Goal: Task Accomplishment & Management: Use online tool/utility

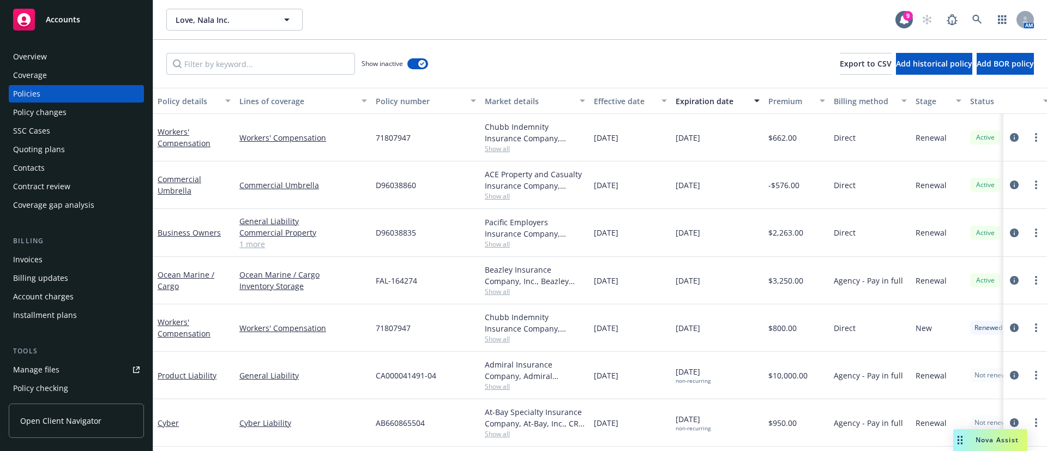
click at [79, 258] on div "Invoices" at bounding box center [76, 259] width 127 height 17
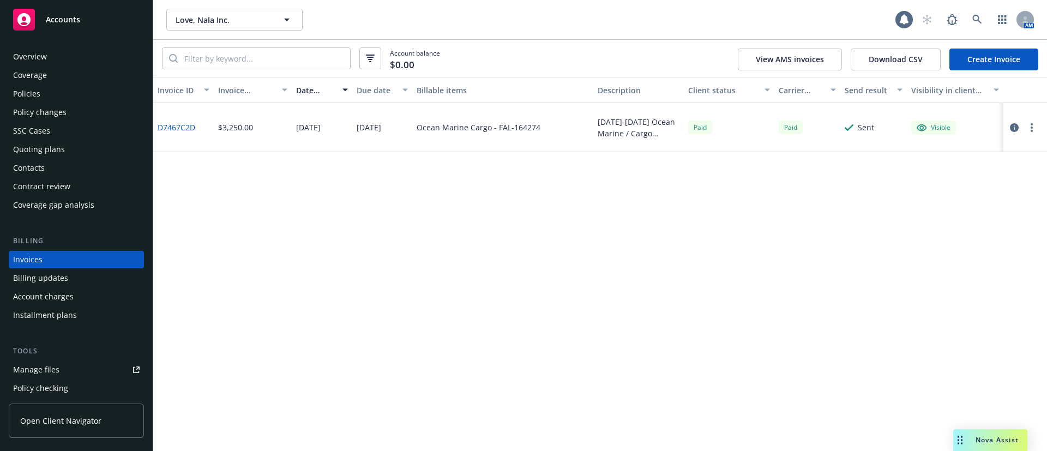
scroll to position [17, 0]
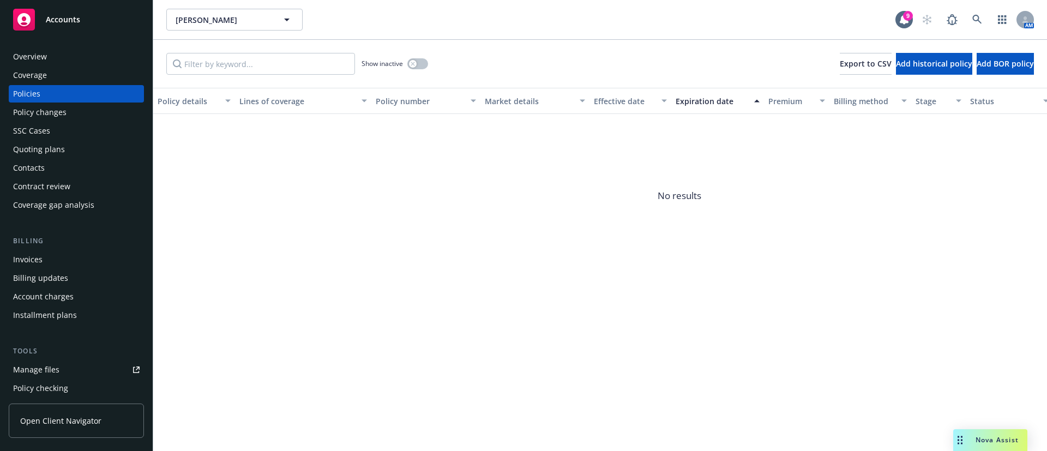
click at [70, 256] on div "Invoices" at bounding box center [76, 259] width 127 height 17
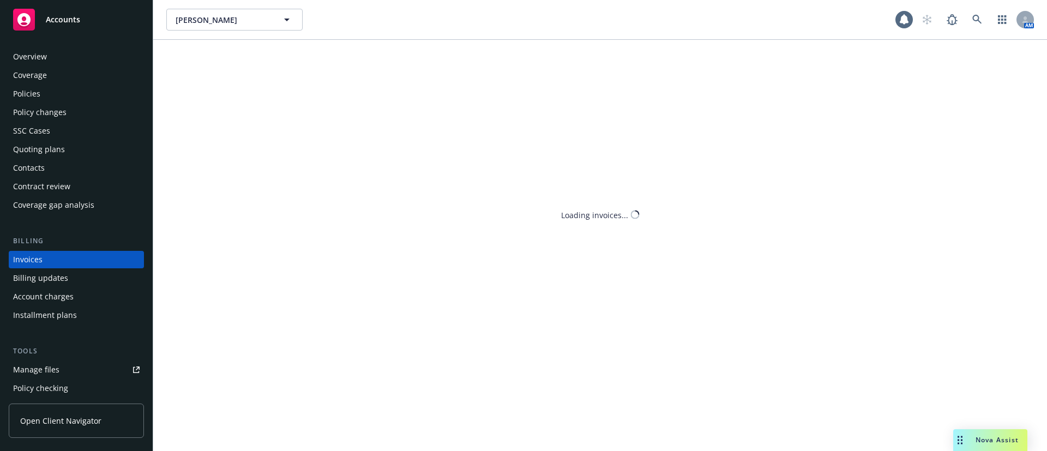
scroll to position [17, 0]
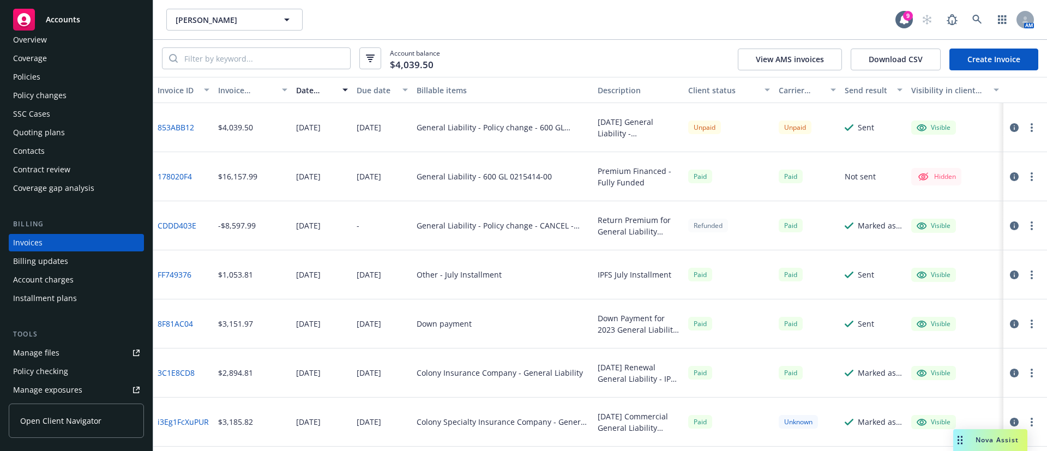
click at [1026, 59] on link "Create Invoice" at bounding box center [994, 60] width 89 height 22
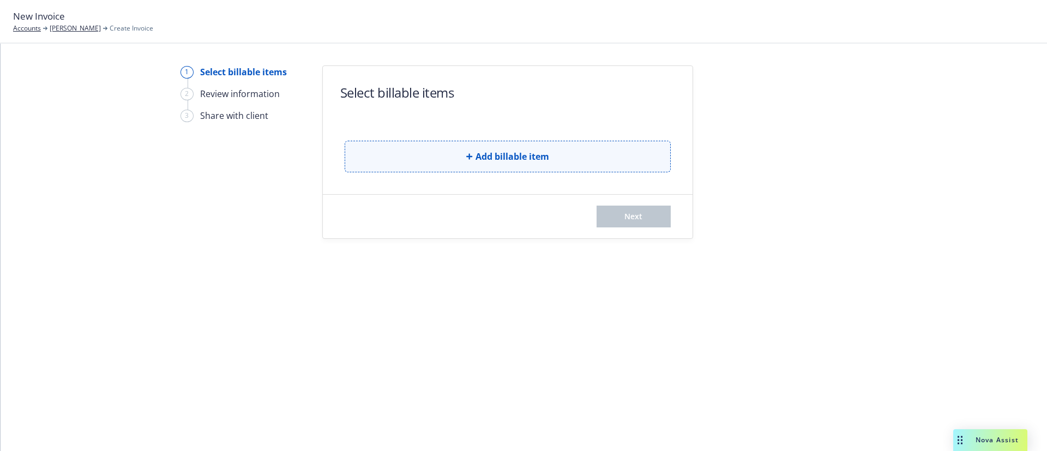
click at [411, 142] on button "Add billable item" at bounding box center [508, 157] width 326 height 32
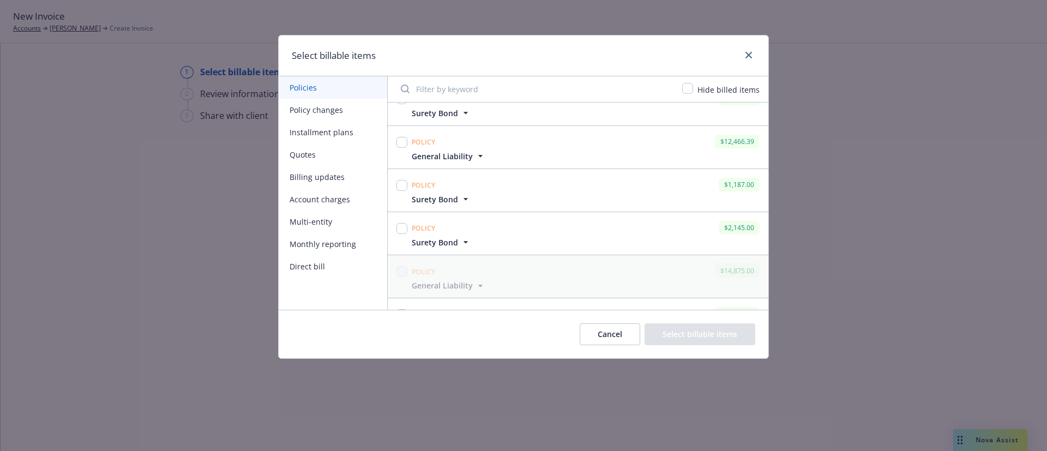
scroll to position [327, 0]
click at [611, 330] on button "Cancel" at bounding box center [610, 334] width 61 height 22
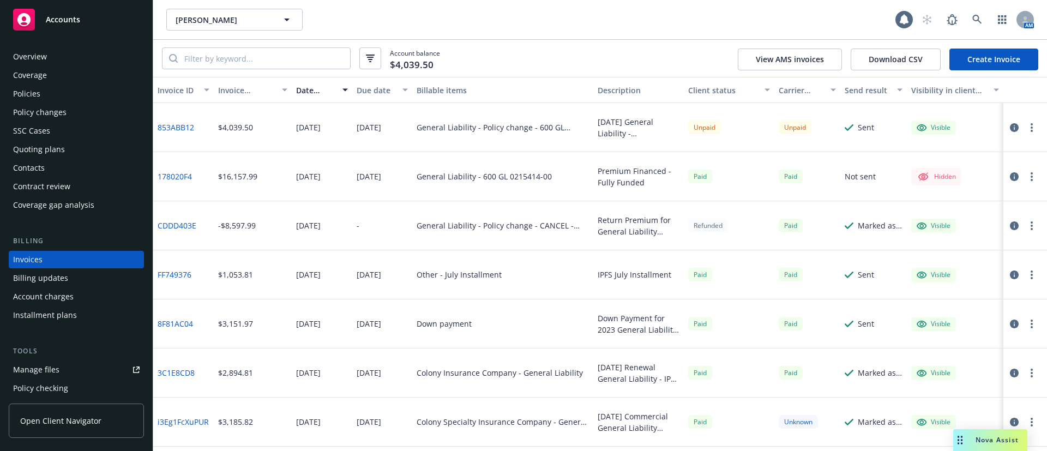
scroll to position [17, 0]
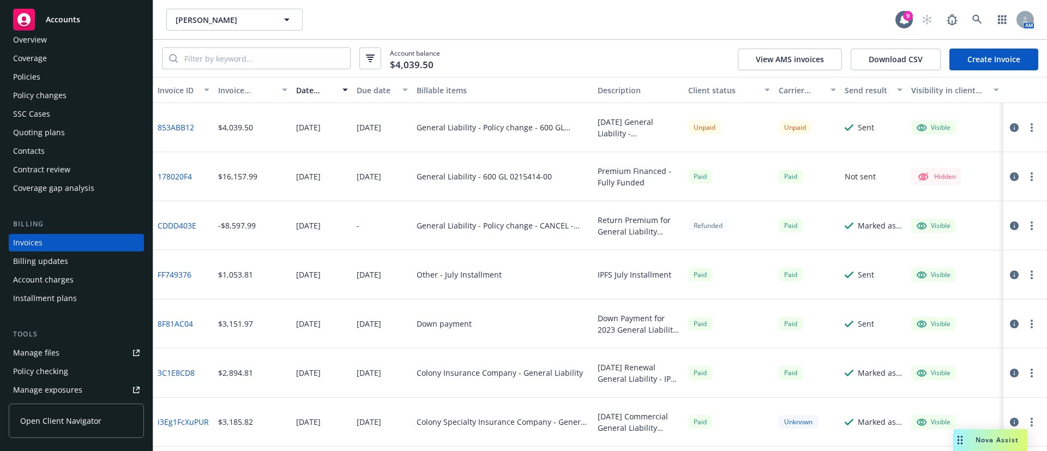
click at [57, 82] on div "Policies" at bounding box center [76, 76] width 127 height 17
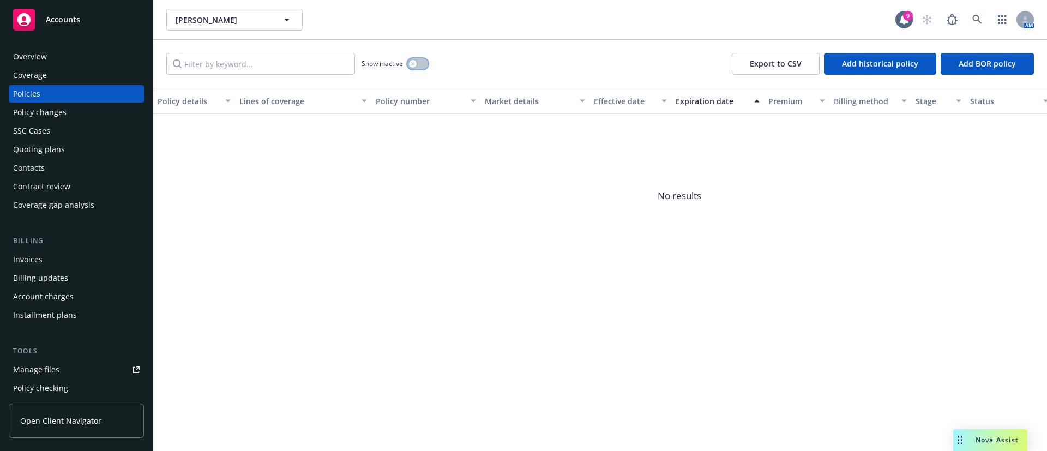
click at [415, 62] on icon "button" at bounding box center [413, 64] width 4 height 4
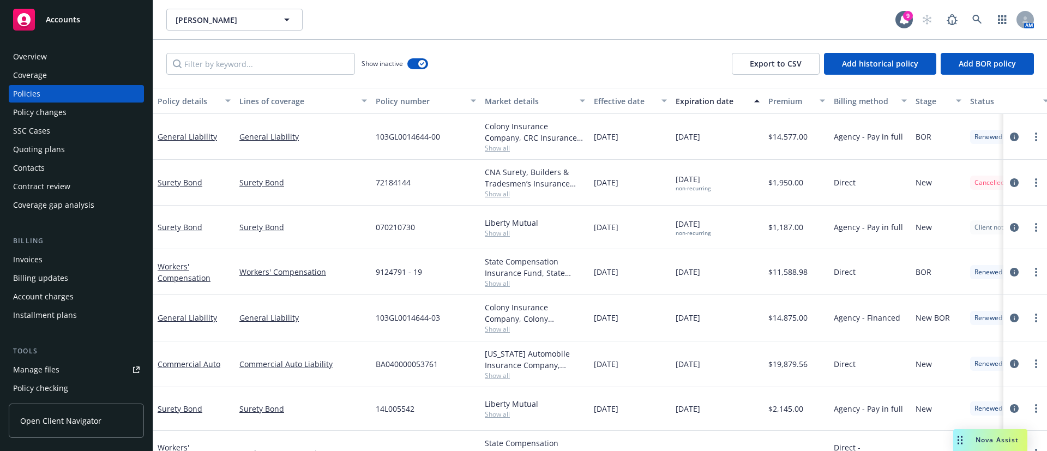
click at [692, 98] on div "Expiration date" at bounding box center [712, 100] width 72 height 11
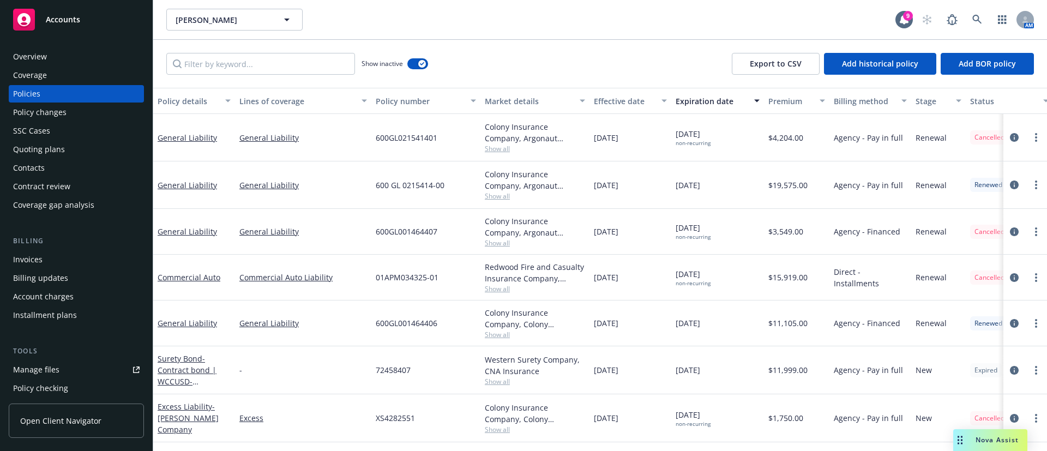
drag, startPoint x: 693, startPoint y: 98, endPoint x: 616, endPoint y: 58, distance: 86.6
click at [616, 58] on div "Show inactive Export to CSV Add historical policy Add BOR policy" at bounding box center [600, 64] width 894 height 48
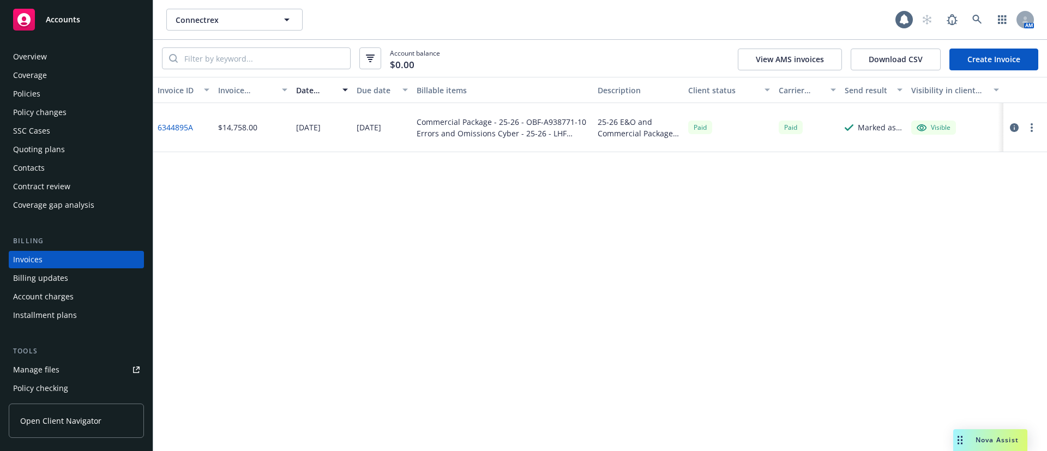
scroll to position [17, 0]
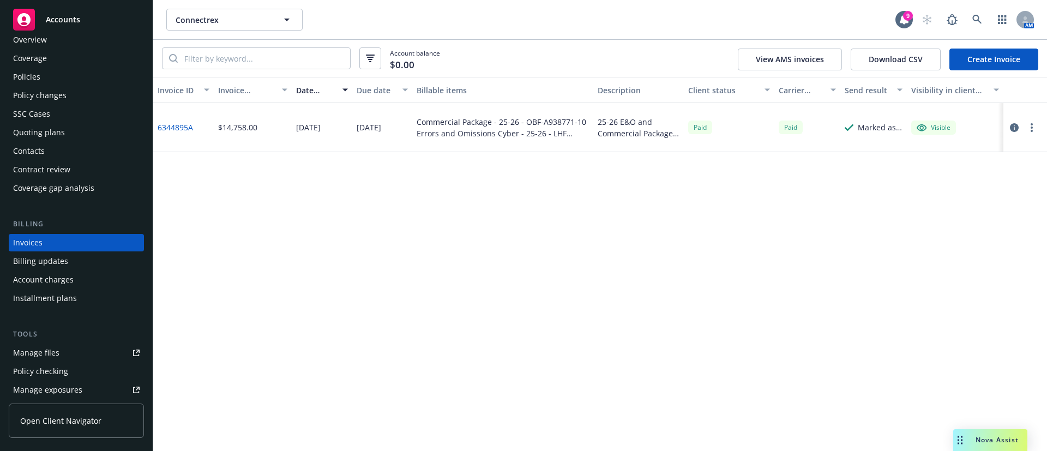
drag, startPoint x: 63, startPoint y: 68, endPoint x: 145, endPoint y: 63, distance: 82.0
click at [63, 68] on div "Policies" at bounding box center [76, 76] width 127 height 17
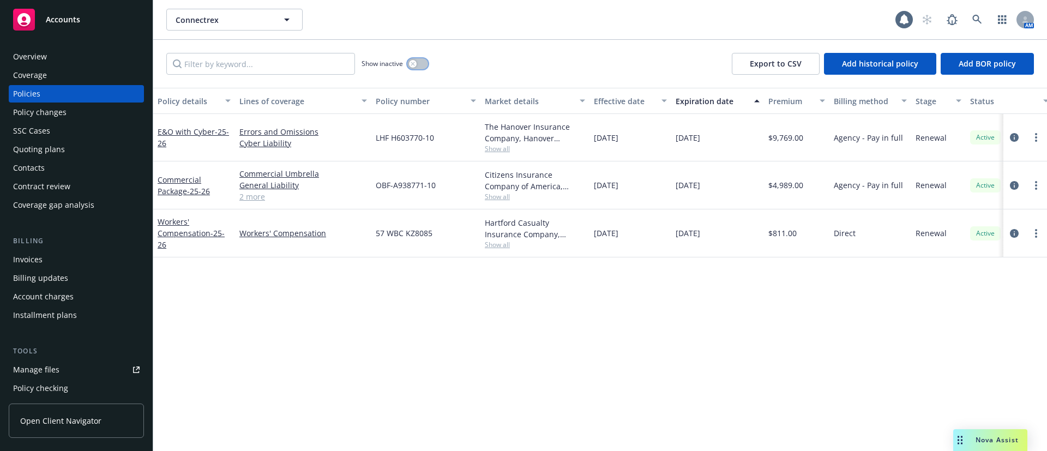
click at [425, 62] on button "button" at bounding box center [417, 63] width 21 height 11
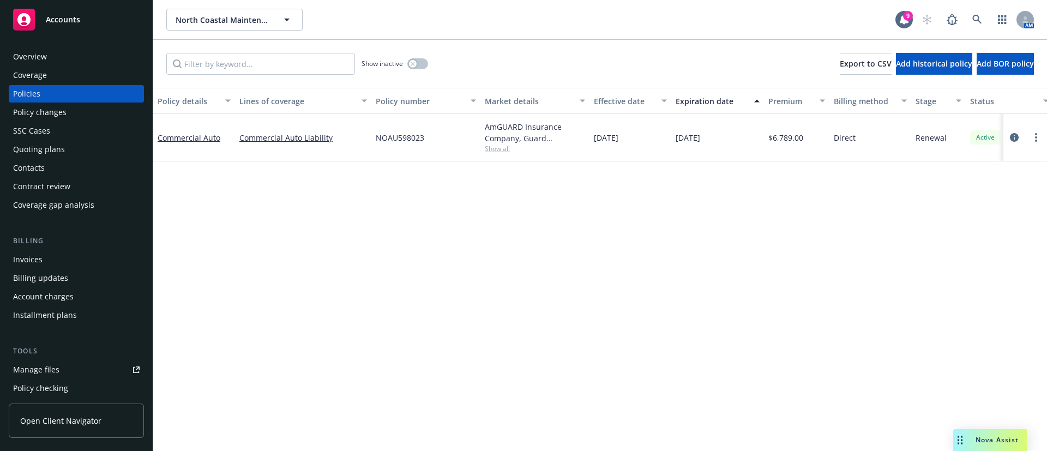
click at [32, 160] on div "Contacts" at bounding box center [29, 167] width 32 height 17
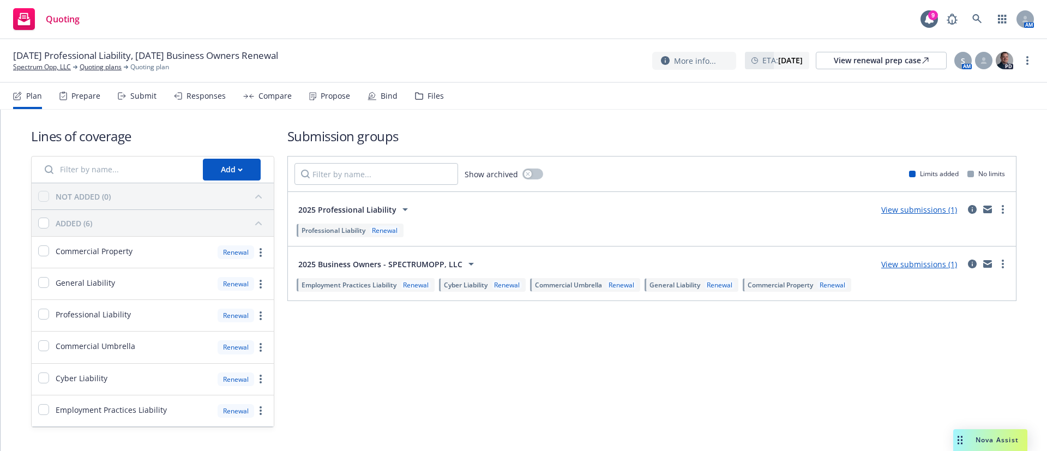
click at [330, 89] on div "Propose" at bounding box center [329, 96] width 41 height 26
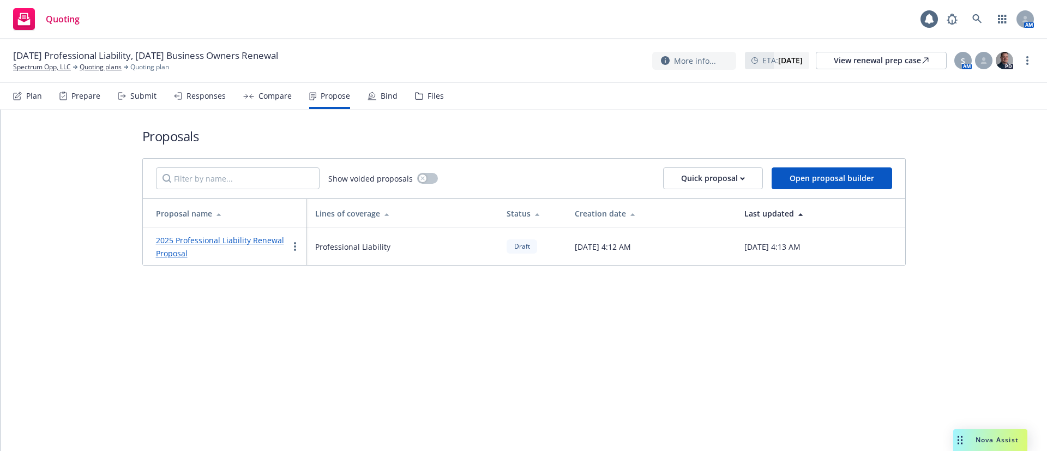
click at [250, 238] on link "2025 Professional Liability Renewal Proposal" at bounding box center [220, 246] width 128 height 23
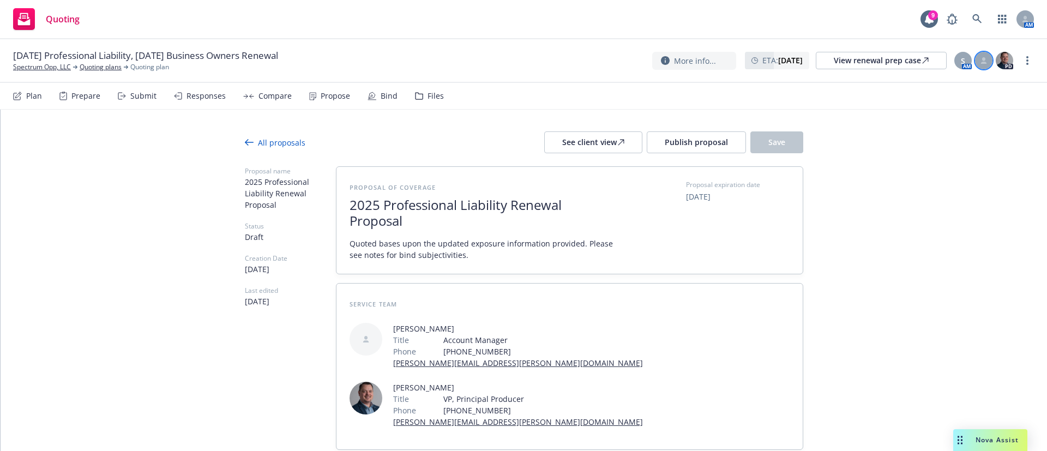
click at [982, 59] on icon at bounding box center [984, 60] width 7 height 7
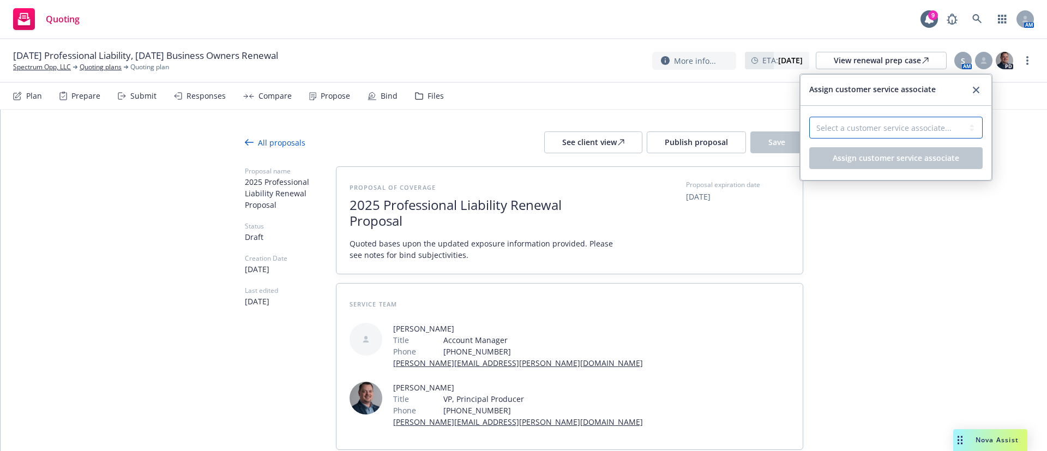
drag, startPoint x: 882, startPoint y: 130, endPoint x: 885, endPoint y: 136, distance: 6.9
click at [882, 130] on select "Select a customer service associate... Nic Tallichet" at bounding box center [895, 128] width 173 height 22
select select "cd6d241f-bc62-4471-90cb-51cb8b5b24c1"
click at [809, 117] on select "Select a customer service associate... Nic Tallichet" at bounding box center [895, 128] width 173 height 22
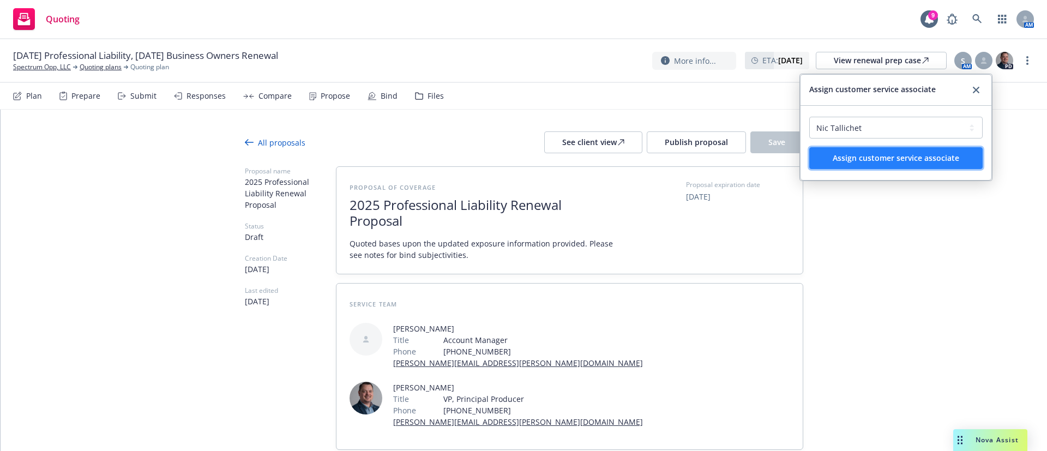
click at [891, 156] on span "Assign customer service associate" at bounding box center [896, 158] width 127 height 10
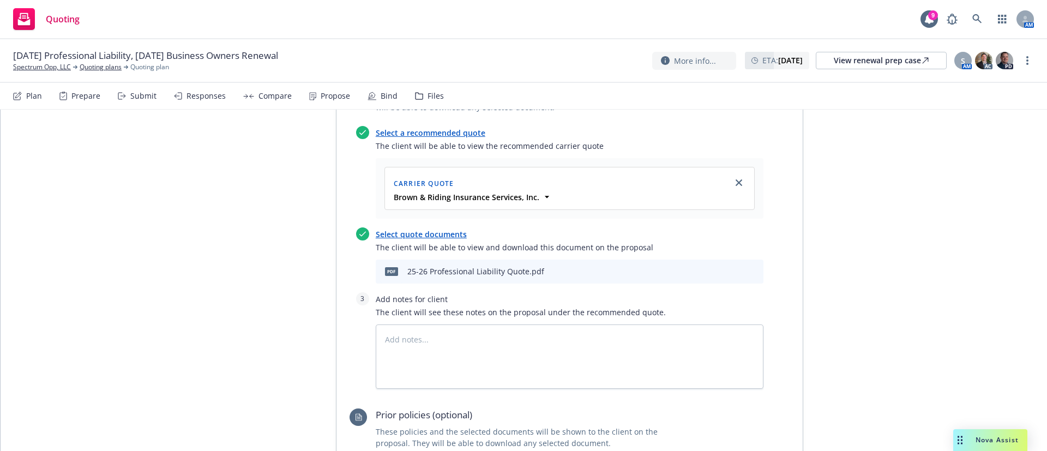
scroll to position [491, 0]
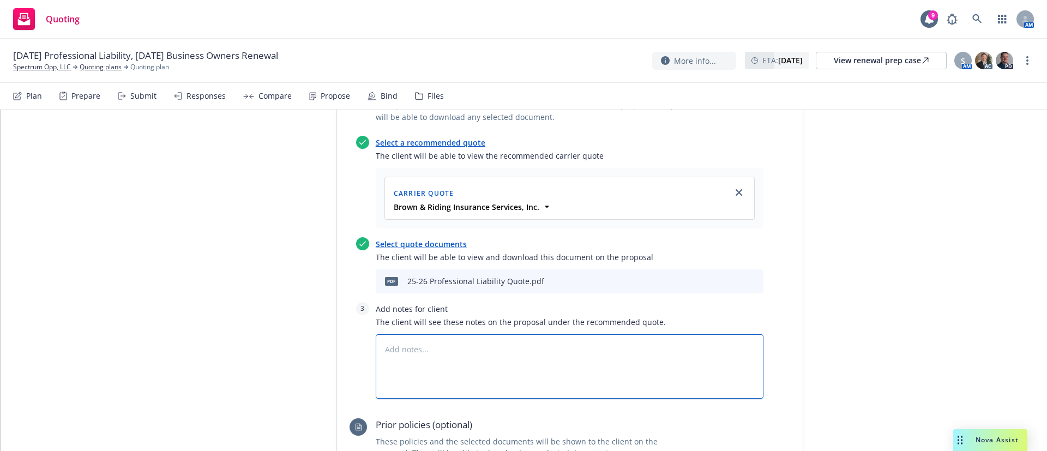
click at [454, 334] on textarea at bounding box center [570, 366] width 388 height 64
type textarea "x"
type textarea "z"
type textarea "x"
type textarea "zz"
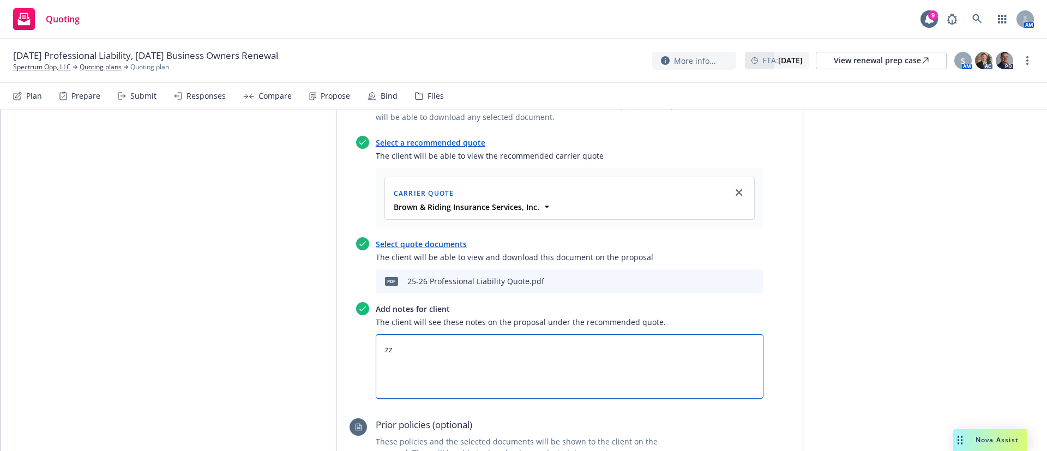
type textarea "x"
type textarea "zzs"
type textarea "x"
type textarea "zzsb"
type textarea "x"
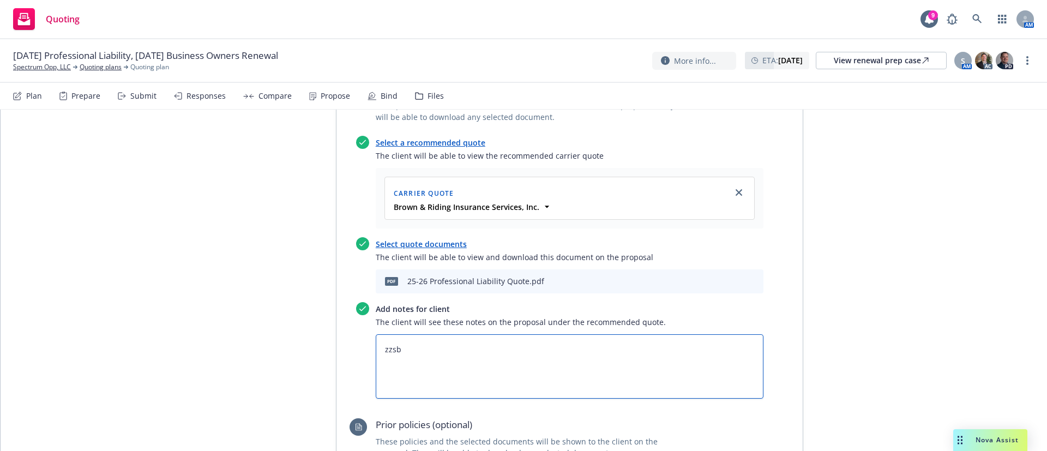
type textarea "zzsbf"
type textarea "x"
type textarea "zzsbfe"
type textarea "x"
type textarea "zzsbfee"
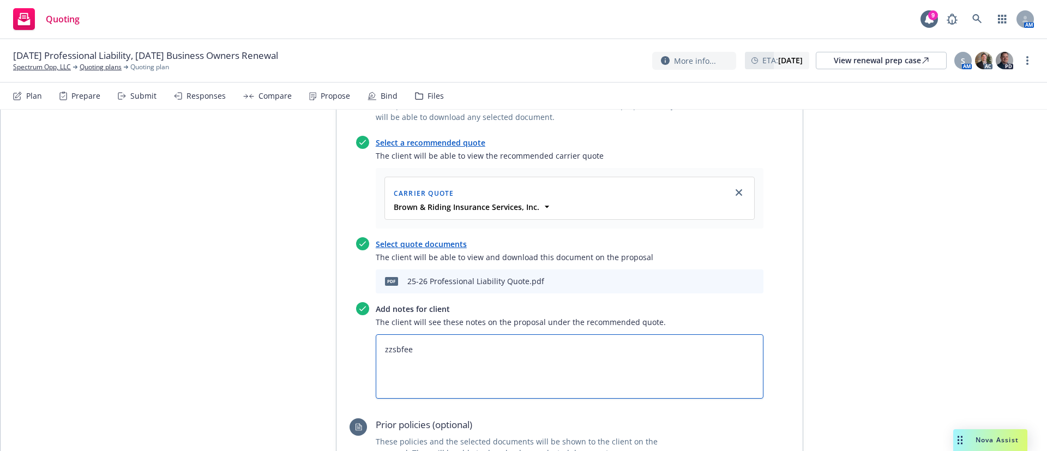
type textarea "x"
type textarea "zzsbfees"
paste textarea "All taxes and fees are estimated, subject to change upon binding, and fully ear…"
type textarea "x"
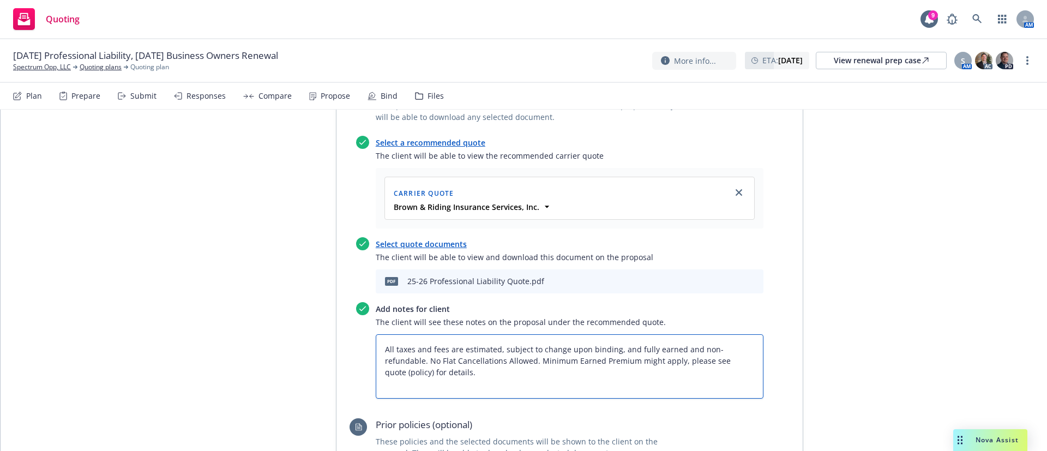
scroll to position [0, 0]
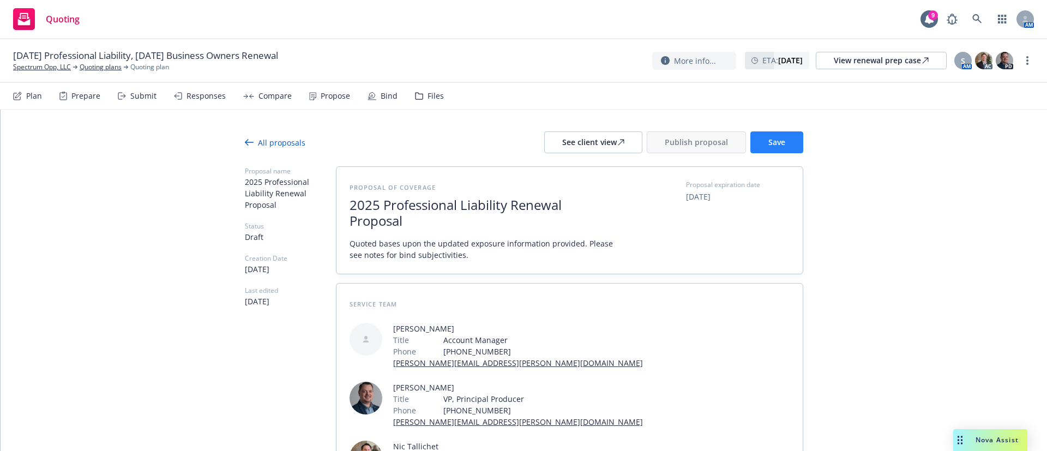
type textarea "All taxes and fees are estimated, subject to change upon binding, and fully ear…"
click at [759, 131] on button "Save" at bounding box center [776, 142] width 53 height 22
click at [596, 134] on div "See client view" at bounding box center [593, 142] width 62 height 21
drag, startPoint x: 141, startPoint y: 56, endPoint x: 62, endPoint y: 54, distance: 78.6
click at [62, 54] on span "10/31/25 Professional Liability, 10/29/25 Business Owners Renewal" at bounding box center [145, 55] width 265 height 13
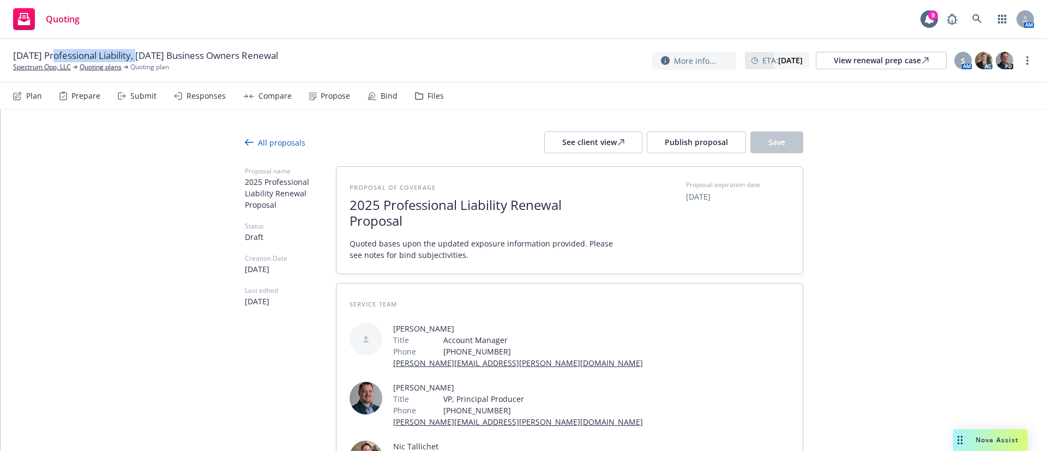
drag, startPoint x: 53, startPoint y: 55, endPoint x: 143, endPoint y: 51, distance: 90.1
click at [143, 51] on span "10/31/25 Professional Liability, 10/29/25 Business Owners Renewal" at bounding box center [145, 55] width 265 height 13
copy span "Professional Liability"
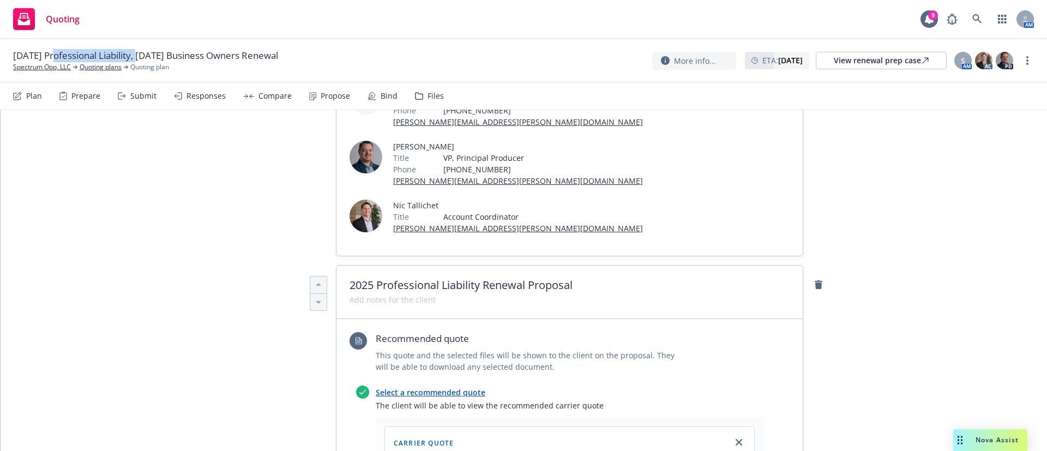
scroll to position [245, 0]
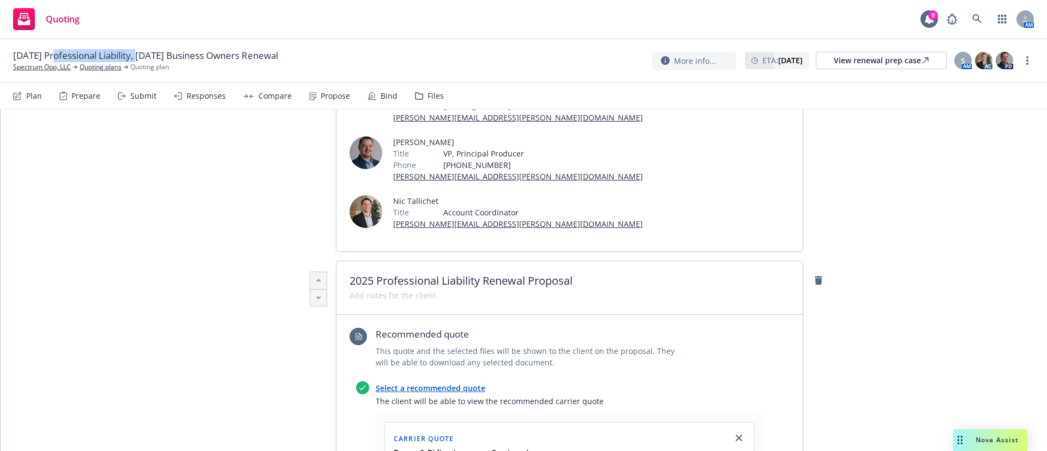
click at [140, 95] on div "Submit" at bounding box center [143, 96] width 26 height 9
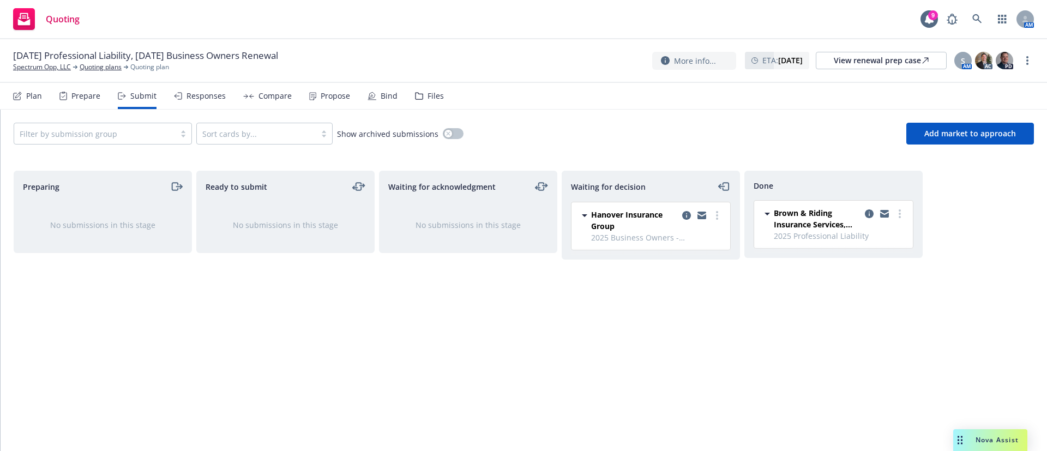
click at [212, 101] on div "Responses" at bounding box center [200, 96] width 52 height 26
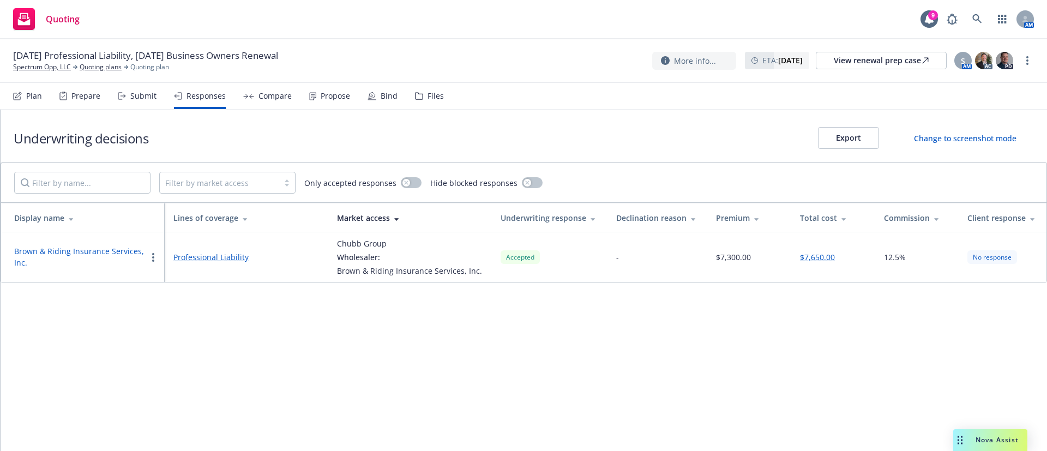
click at [328, 94] on div "Propose" at bounding box center [335, 96] width 29 height 9
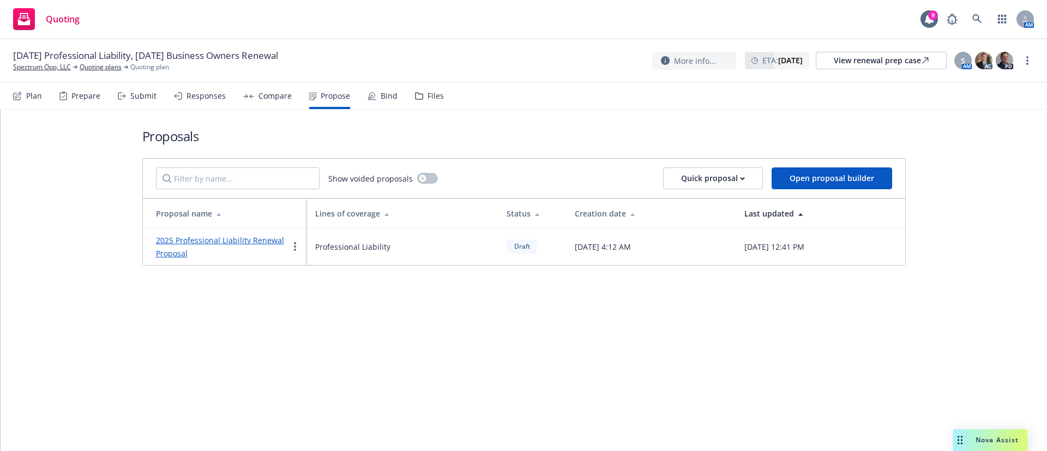
click at [214, 239] on link "2025 Professional Liability Renewal Proposal" at bounding box center [220, 246] width 128 height 23
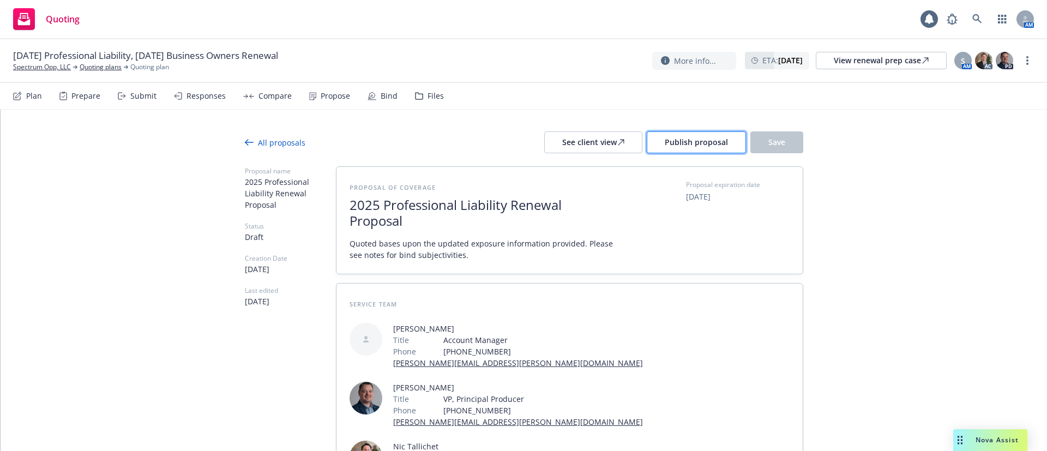
click at [693, 149] on button "Publish proposal" at bounding box center [696, 142] width 99 height 22
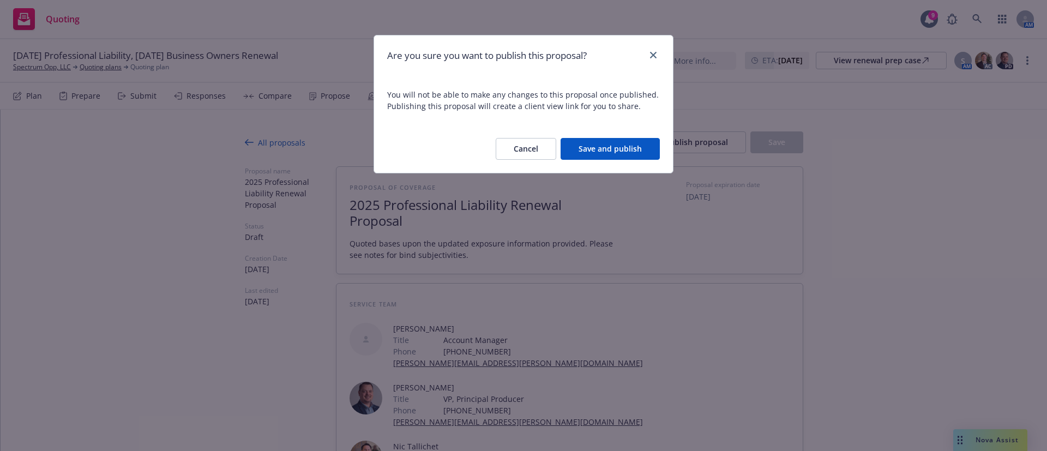
click at [608, 155] on button "Save and publish" at bounding box center [610, 149] width 99 height 22
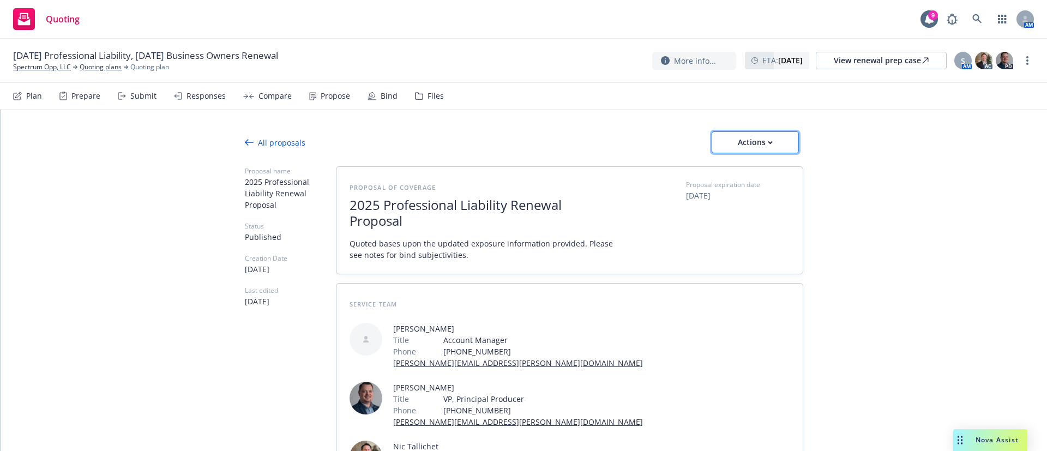
click at [777, 138] on button "Actions" at bounding box center [755, 142] width 87 height 22
click at [770, 213] on span "Copy logging email" at bounding box center [753, 214] width 95 height 10
type textarea "x"
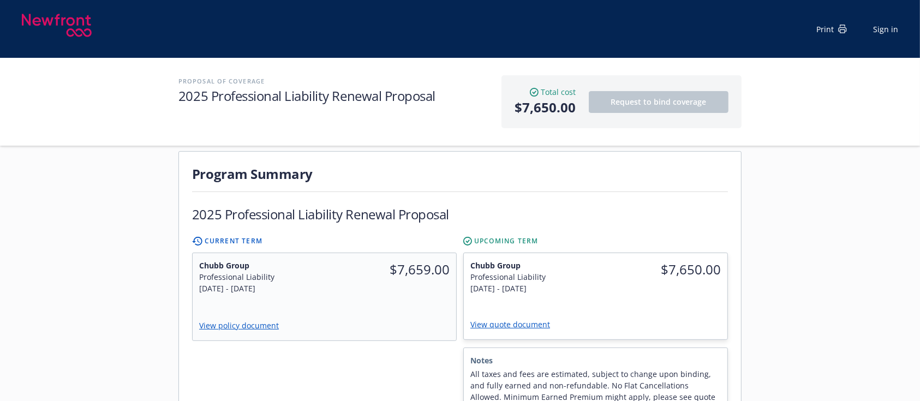
scroll to position [291, 0]
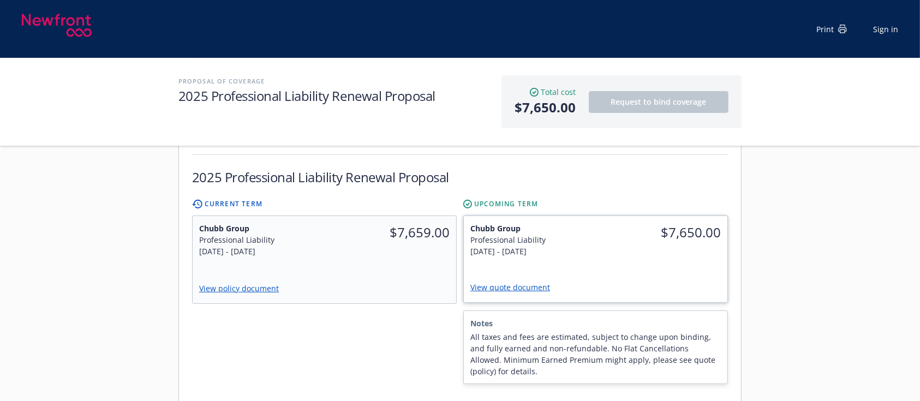
click at [537, 282] on link "View quote document" at bounding box center [514, 287] width 88 height 10
click at [521, 282] on link "View quote document" at bounding box center [514, 287] width 88 height 10
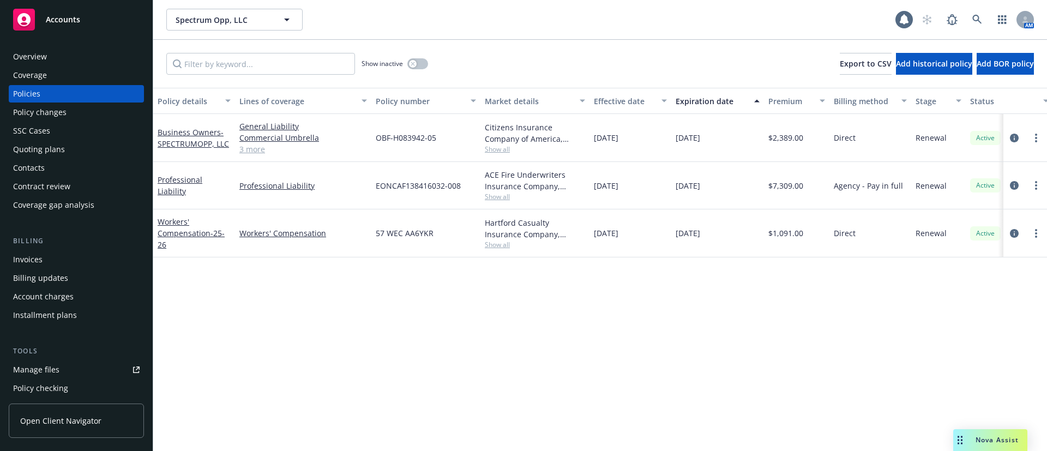
click at [56, 169] on div "Contacts" at bounding box center [76, 167] width 127 height 17
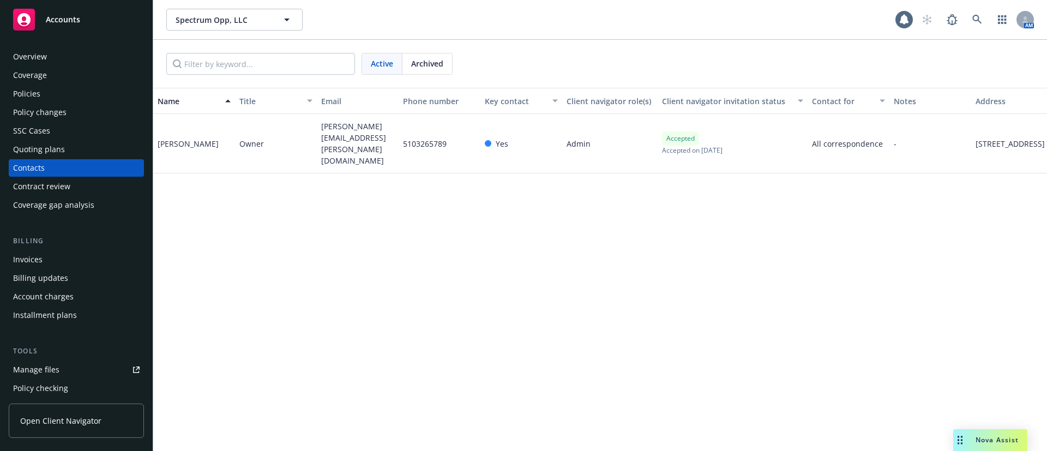
click at [332, 128] on span "[PERSON_NAME][EMAIL_ADDRESS][PERSON_NAME][DOMAIN_NAME]" at bounding box center [357, 144] width 73 height 46
click at [332, 128] on span "ron.tuzon@spectrumopp.com" at bounding box center [357, 144] width 73 height 46
copy span "ron.tuzon@spectrumopp.com"
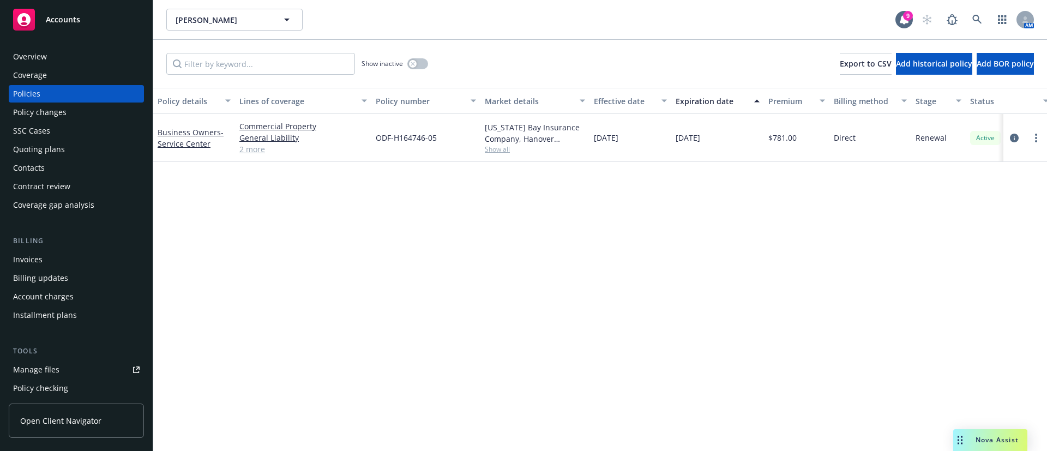
click at [488, 148] on span "Show all" at bounding box center [535, 149] width 100 height 9
click at [414, 140] on span "ODF-H164746-05" at bounding box center [406, 137] width 61 height 11
copy span "ODF-H164746-05"
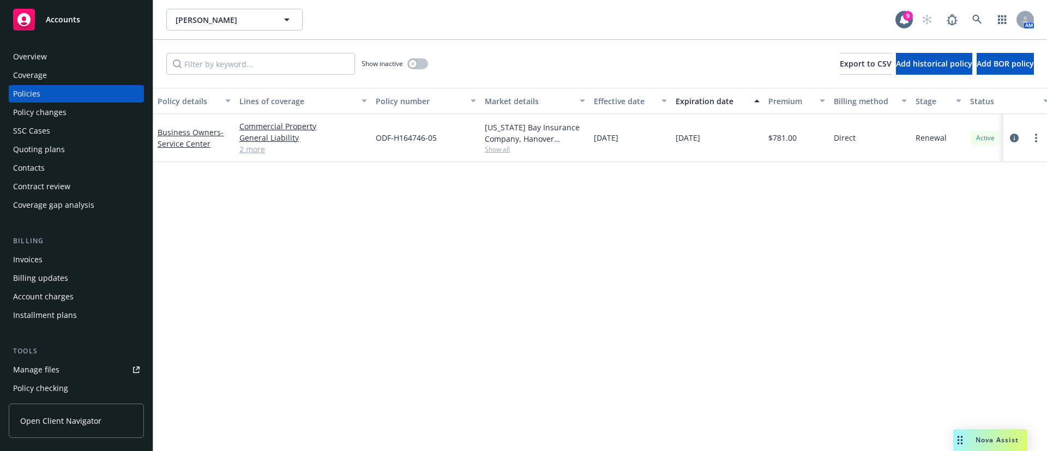
click at [495, 148] on span "Show all" at bounding box center [535, 149] width 100 height 9
click at [396, 213] on span "Hanover Insurance Group" at bounding box center [475, 211] width 201 height 11
copy span "Hanover"
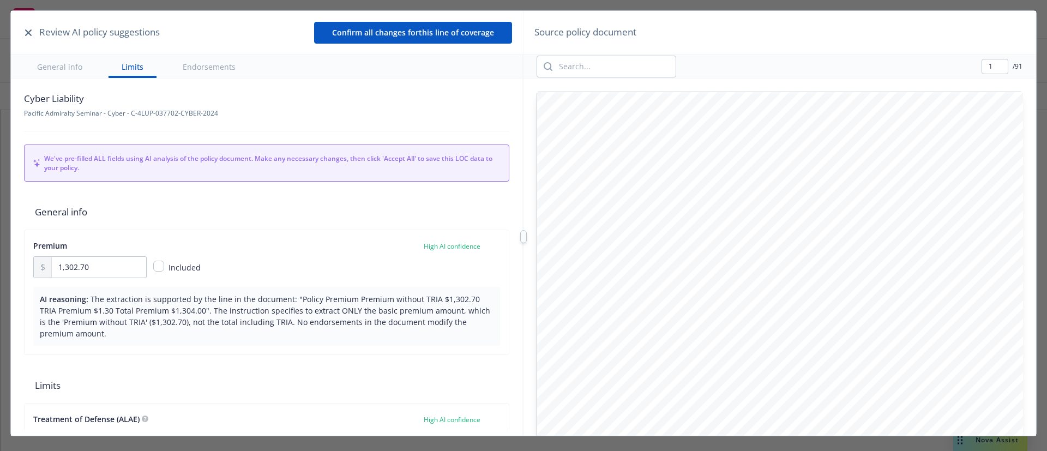
click at [27, 34] on icon "button" at bounding box center [28, 32] width 7 height 7
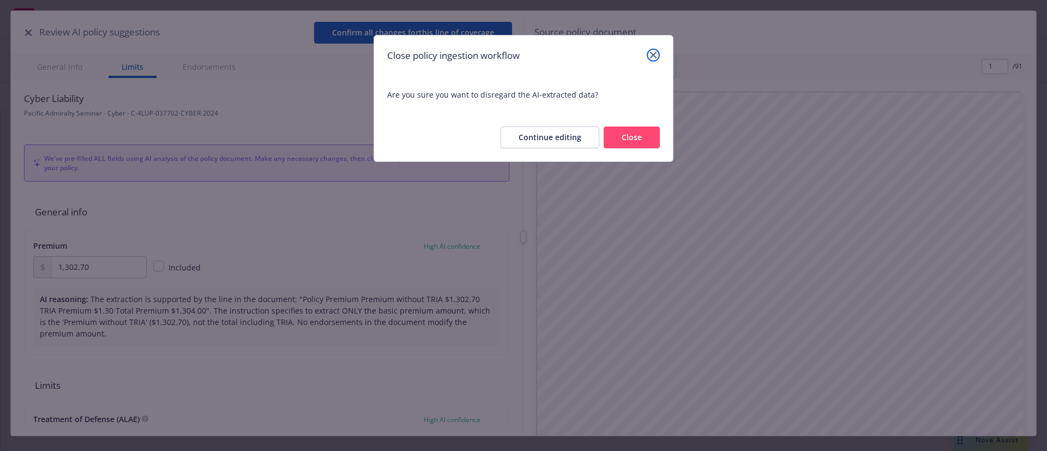
click at [656, 55] on icon "close" at bounding box center [653, 55] width 7 height 7
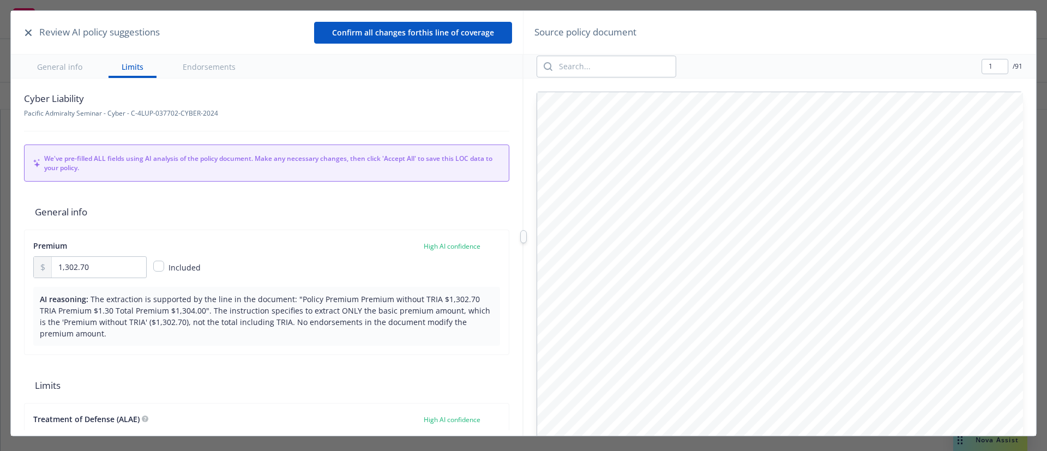
type input "2"
type input "6"
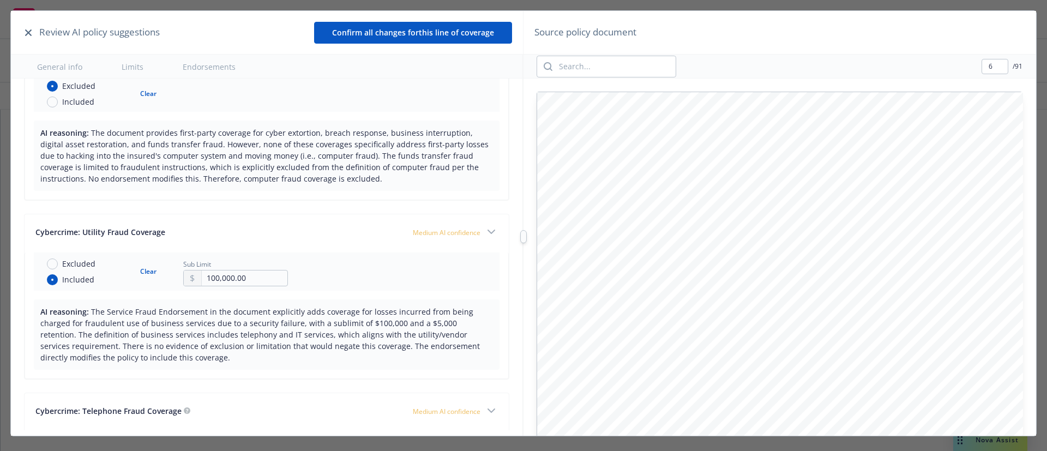
scroll to position [1800, 0]
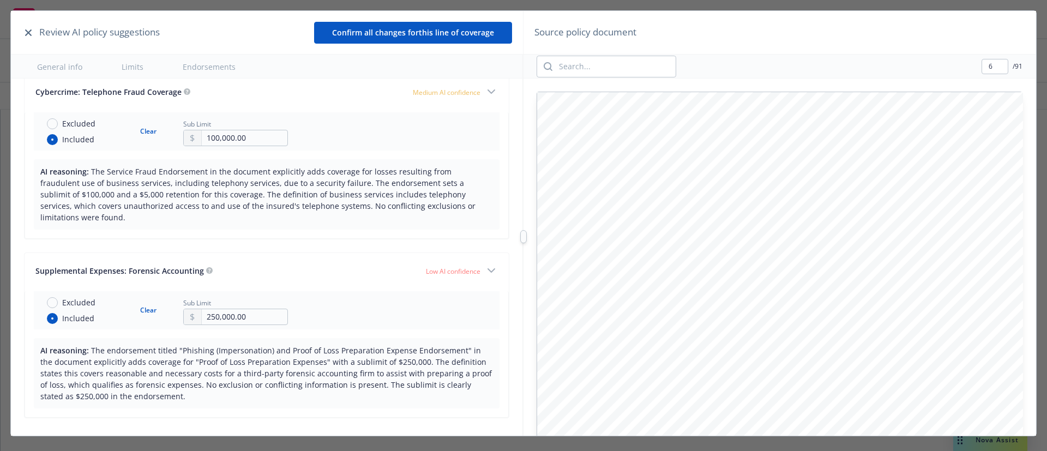
click at [469, 33] on button "Confirm all changes for this line of coverage" at bounding box center [413, 33] width 198 height 22
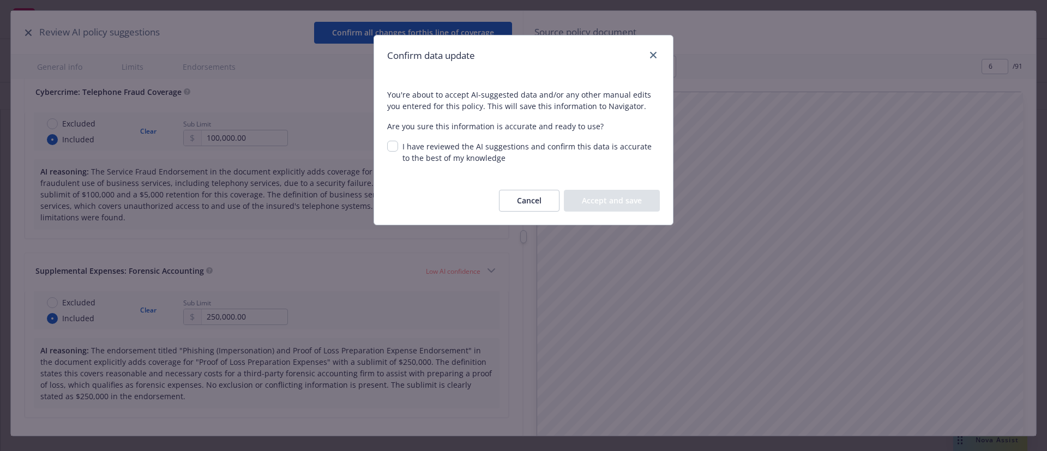
click at [533, 195] on button "Cancel" at bounding box center [529, 201] width 61 height 22
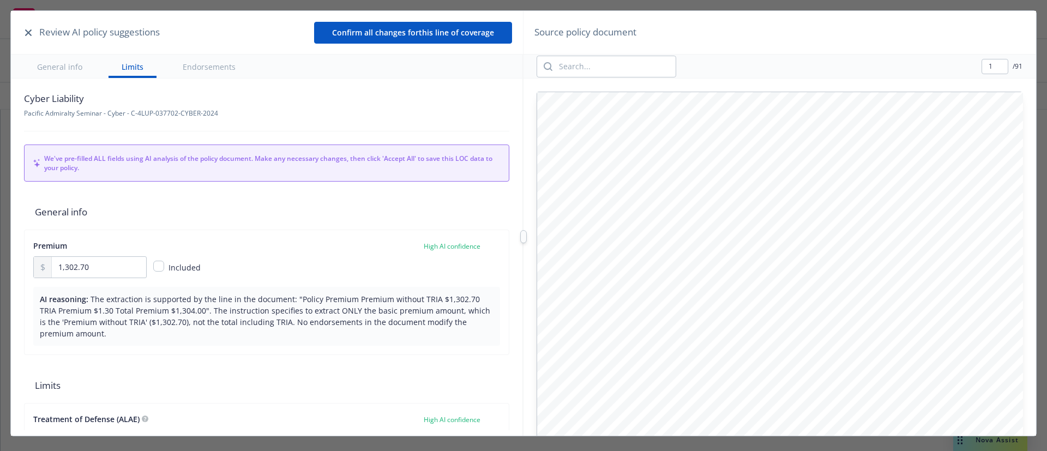
click at [49, 61] on button "General info" at bounding box center [59, 66] width 71 height 23
click at [27, 28] on button "button" at bounding box center [28, 32] width 13 height 13
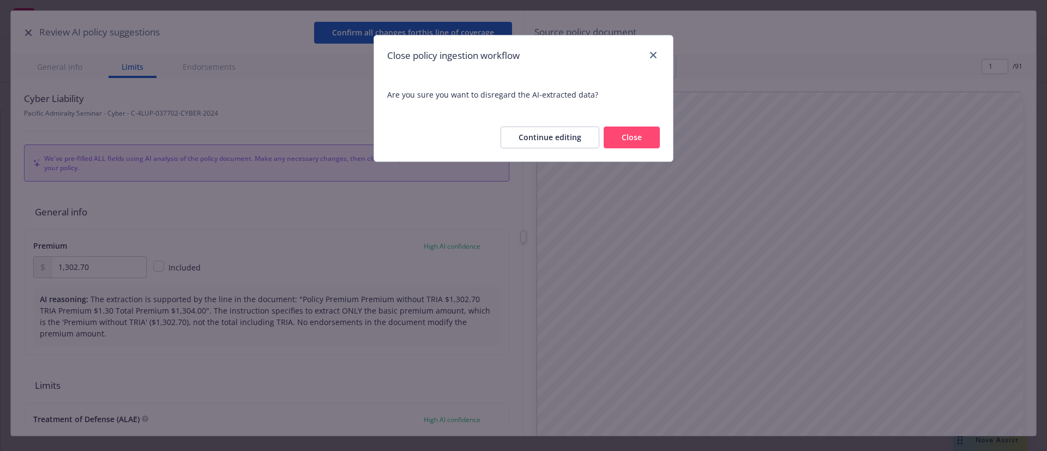
click at [630, 134] on button "Close" at bounding box center [632, 138] width 56 height 22
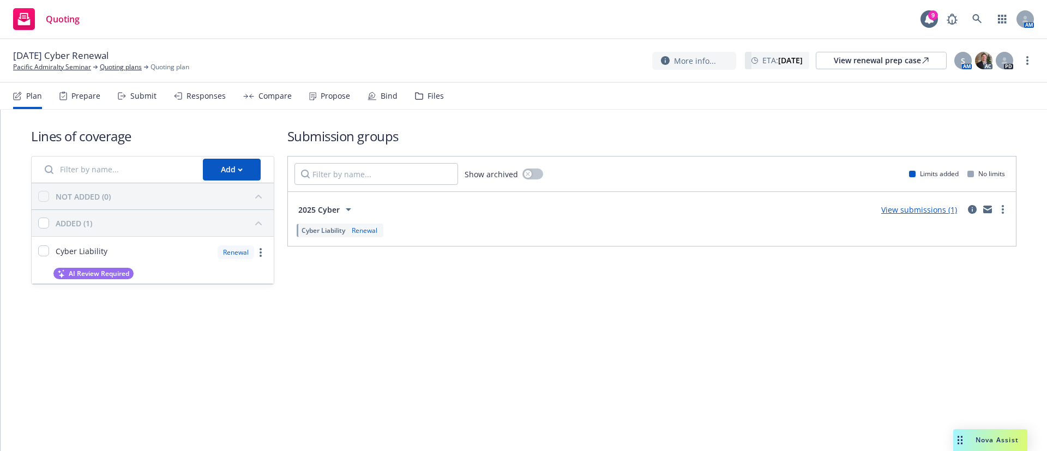
click at [325, 92] on div "Propose" at bounding box center [335, 96] width 29 height 9
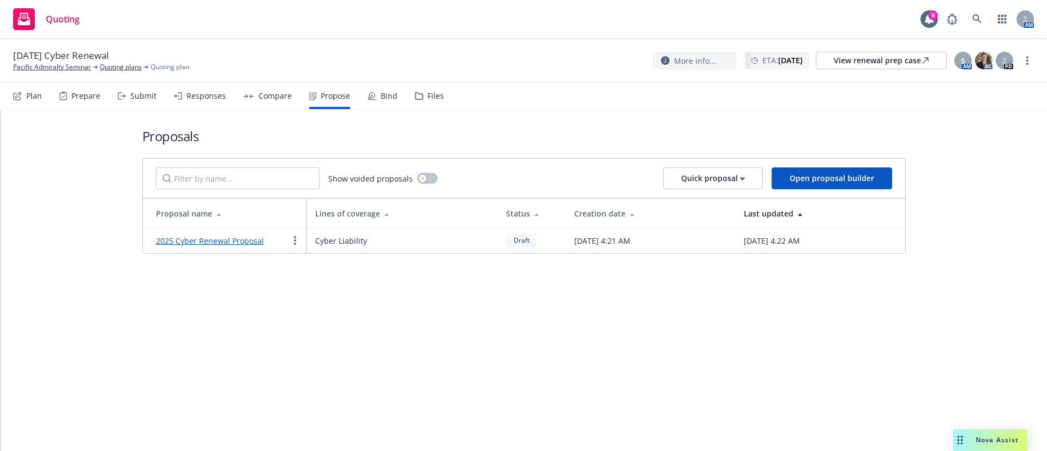
click at [240, 239] on link "2025 Cyber Renewal Proposal" at bounding box center [210, 241] width 108 height 10
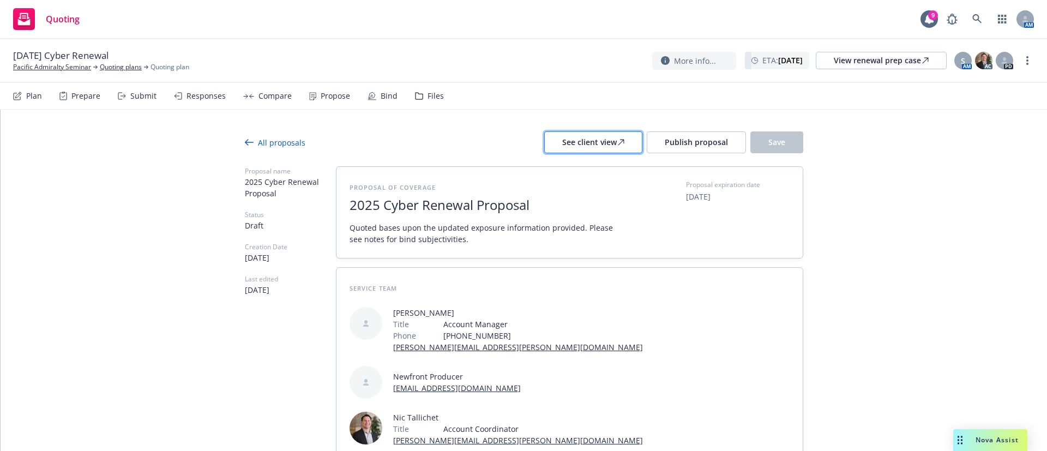
click at [618, 140] on icon at bounding box center [620, 142] width 5 height 5
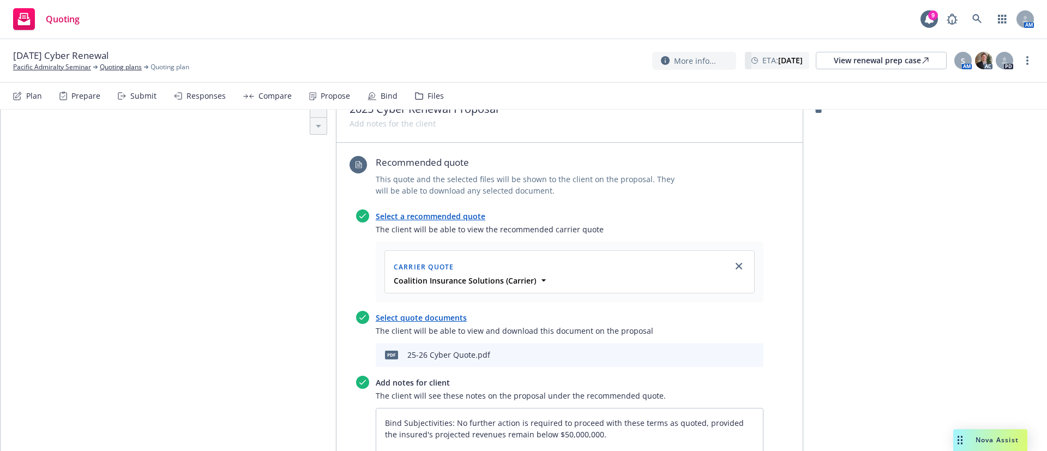
scroll to position [491, 0]
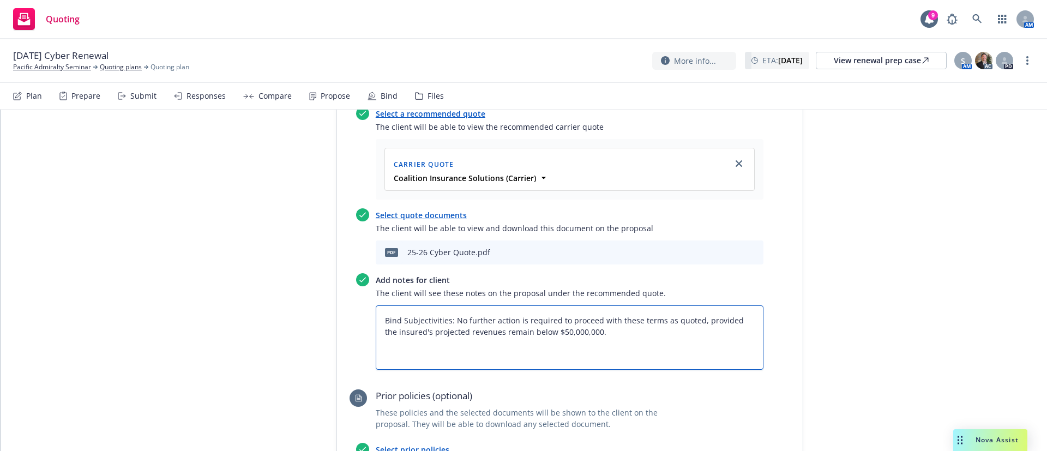
click at [603, 305] on textarea "Bind Subjectivities: No further action is required to proceed with these terms …" at bounding box center [570, 337] width 388 height 64
type textarea "x"
type textarea "Bind Subjectivities: No further action is required to proceed with these terms …"
type textarea "x"
type textarea "Bind Subjectivities: No further action is required to proceed with these terms …"
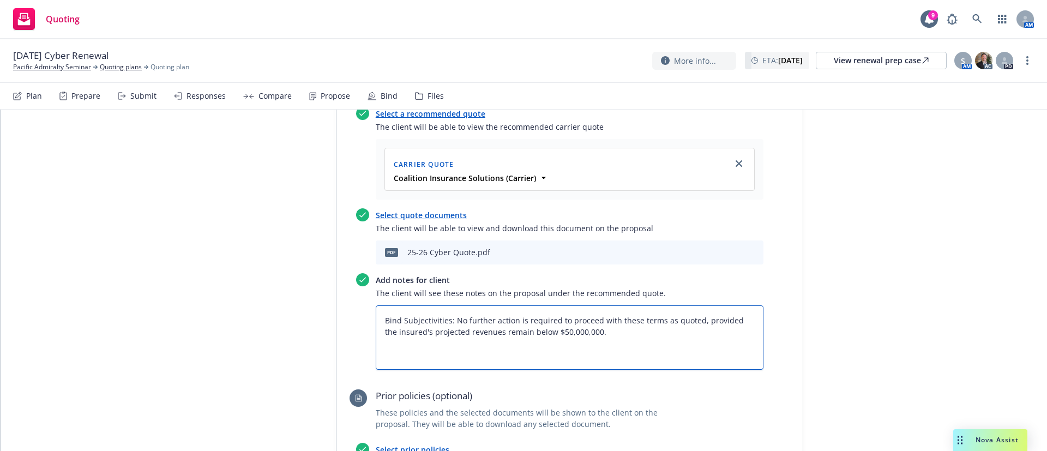
type textarea "x"
type textarea "Bind Subjectivities: No further action is required to proceed with these terms …"
type textarea "x"
type textarea "Bind Subjectivities: No further action is required to proceed with these terms …"
type textarea "x"
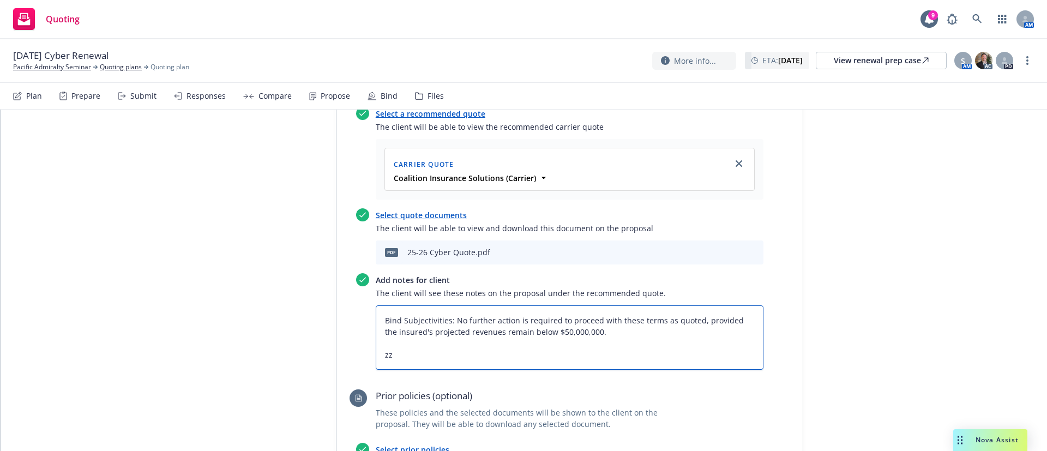
type textarea "Bind Subjectivities: No further action is required to proceed with these terms …"
type textarea "x"
type textarea "Bind Subjectivities: No further action is required to proceed with these terms …"
type textarea "x"
type textarea "Bind Subjectivities: No further action is required to proceed with these terms …"
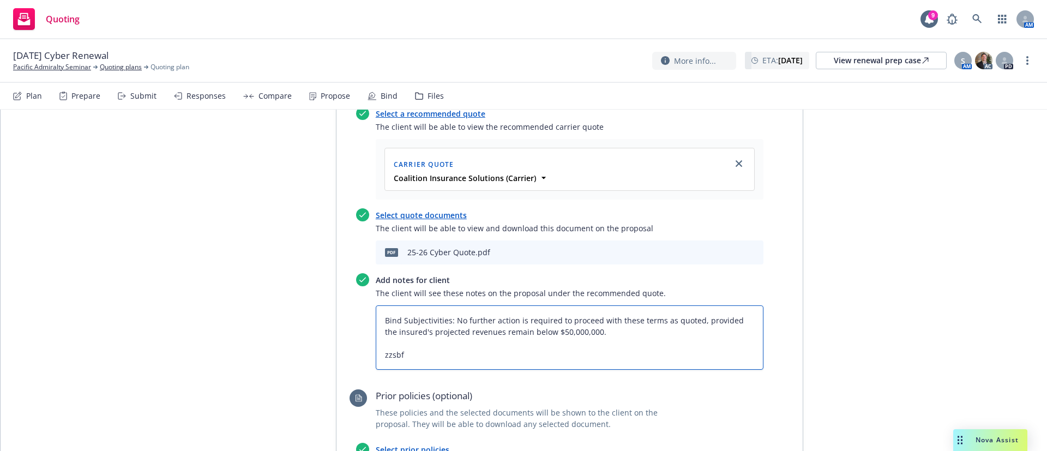
type textarea "x"
type textarea "Bind Subjectivities: No further action is required to proceed with these terms …"
type textarea "x"
type textarea "Bind Subjectivities: No further action is required to proceed with these terms …"
type textarea "x"
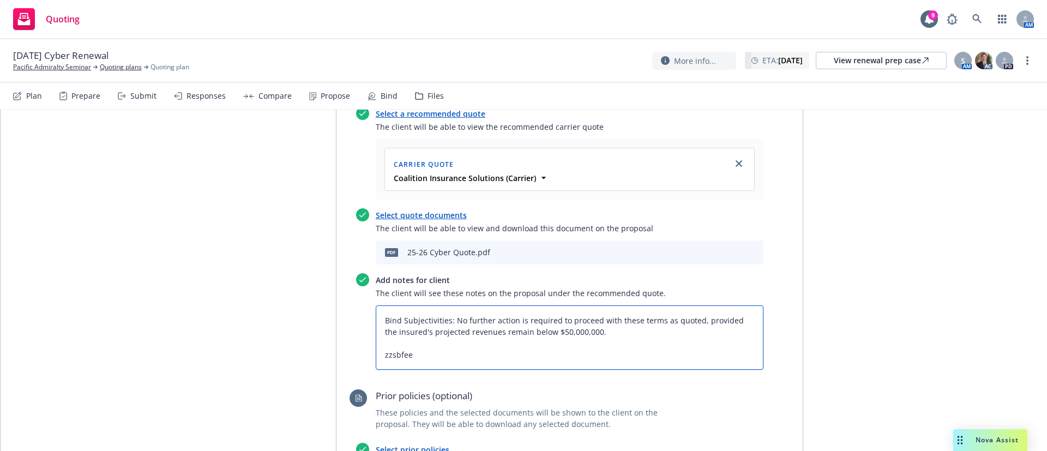
type textarea "Bind Subjectivities: No further action is required to proceed with these terms …"
paste textarea "All taxes and fees are estimated, subject to change upon binding, and fully ear…"
type textarea "x"
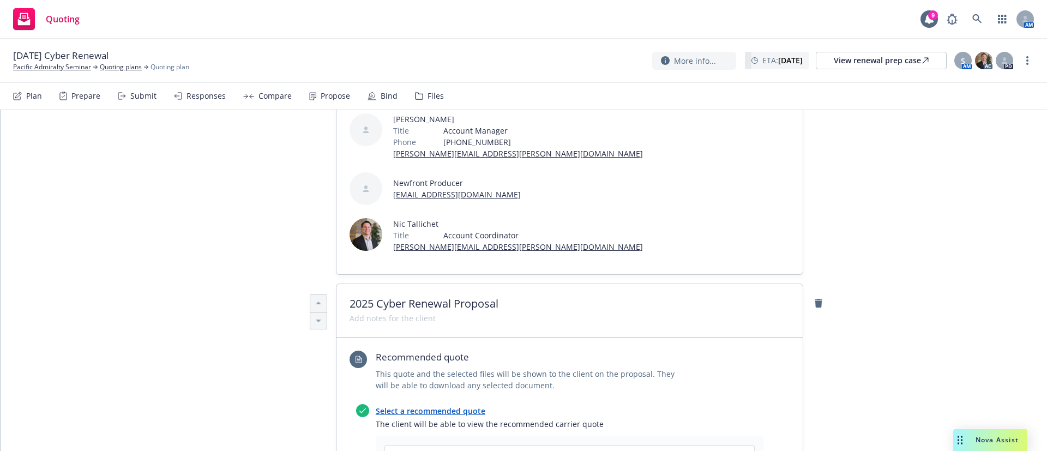
scroll to position [0, 0]
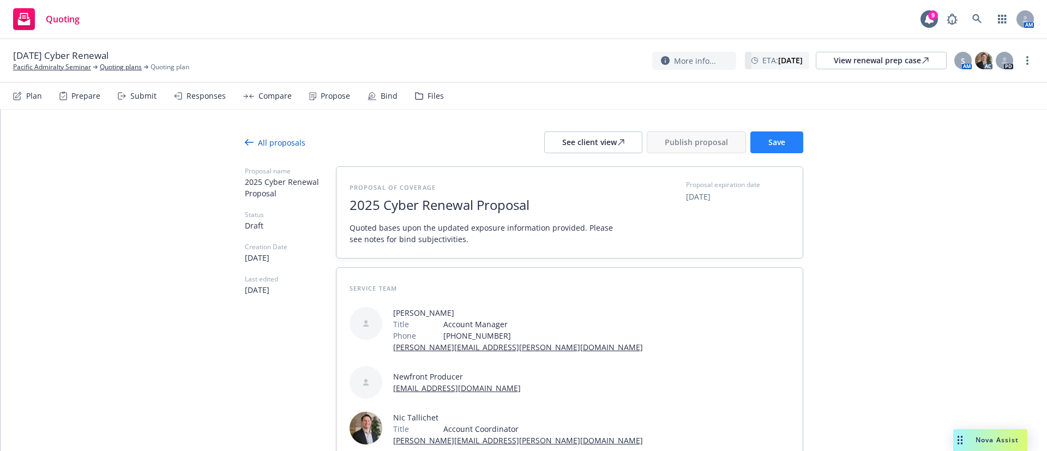
type textarea "Bind Subjectivities: No further action is required to proceed with these terms …"
click at [770, 136] on button "Save" at bounding box center [776, 142] width 53 height 22
click at [269, 98] on div "Compare" at bounding box center [275, 96] width 33 height 9
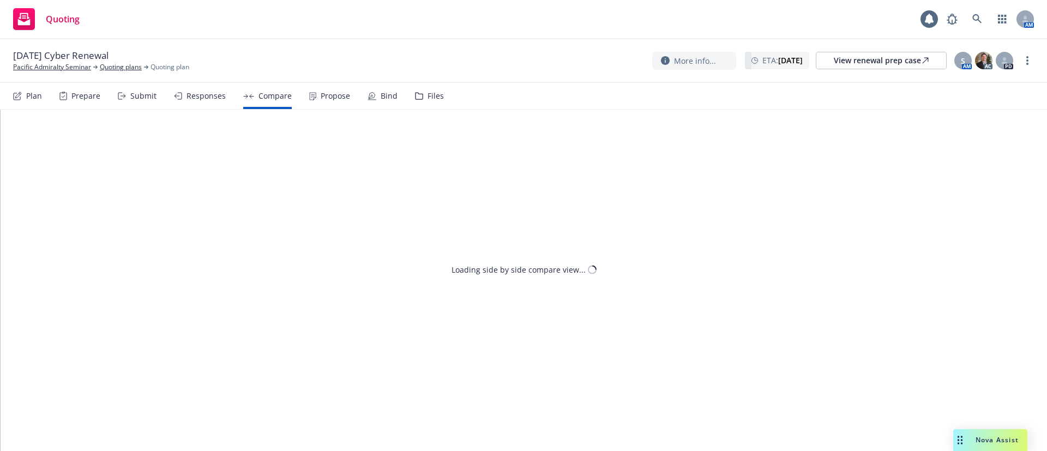
click at [208, 101] on div "Responses" at bounding box center [200, 96] width 52 height 26
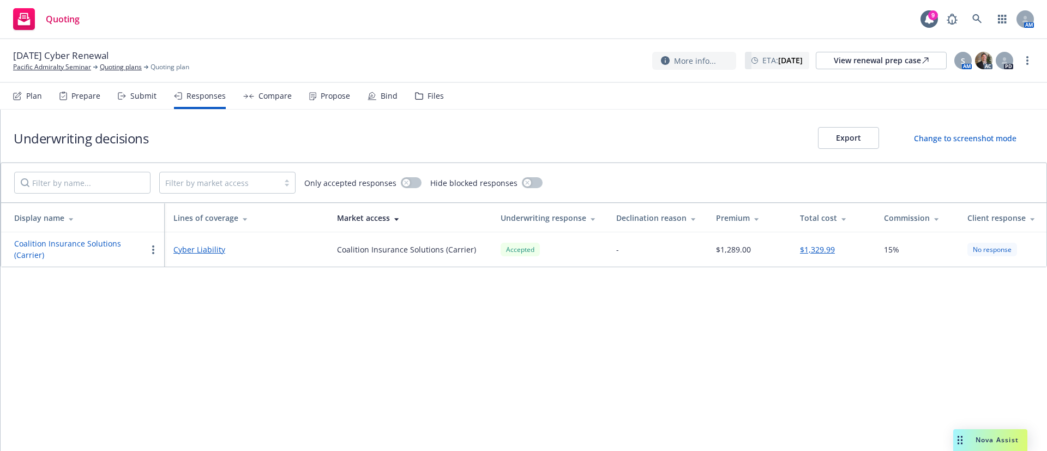
click at [348, 95] on div "Plan Prepare Submit Responses Compare Propose Bind Files" at bounding box center [228, 96] width 431 height 26
click at [339, 99] on div "Propose" at bounding box center [335, 96] width 29 height 9
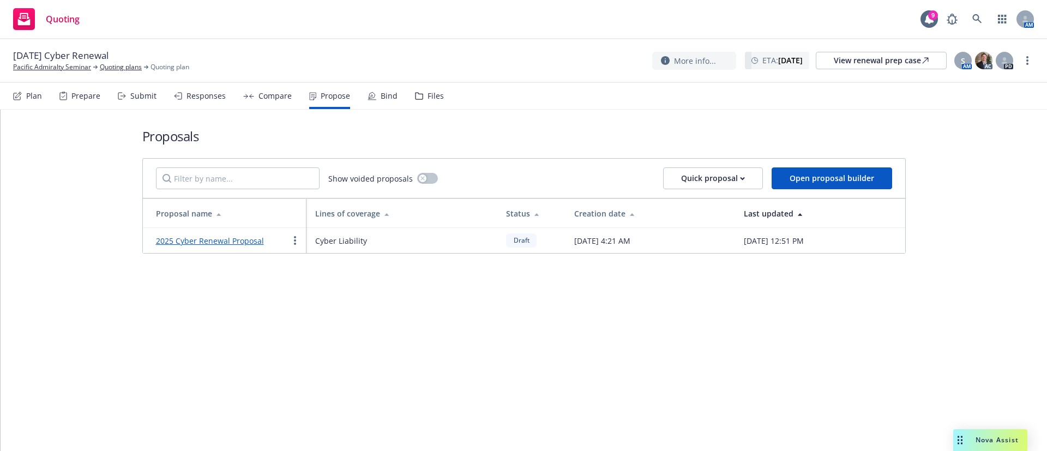
click at [247, 234] on div "2025 Cyber Renewal Proposal" at bounding box center [210, 240] width 108 height 13
click at [247, 240] on link "2025 Cyber Renewal Proposal" at bounding box center [210, 241] width 108 height 10
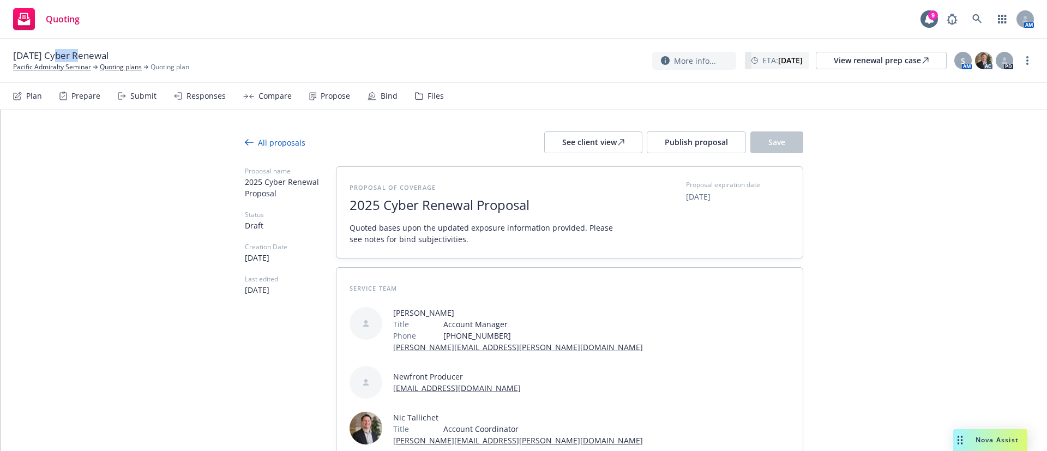
drag, startPoint x: 79, startPoint y: 57, endPoint x: 56, endPoint y: 57, distance: 22.9
click at [56, 57] on span "11/19/25 Cyber Renewal" at bounding box center [60, 55] width 95 height 13
copy span "Cyber"
click at [586, 145] on div "See client view" at bounding box center [593, 142] width 62 height 21
click at [692, 137] on span "Publish proposal" at bounding box center [696, 142] width 63 height 10
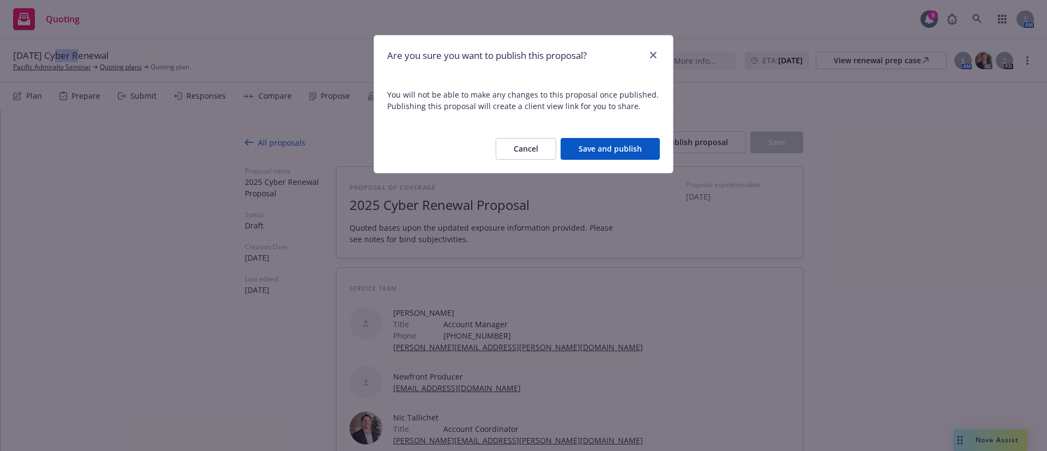
click at [638, 151] on button "Save and publish" at bounding box center [610, 149] width 99 height 22
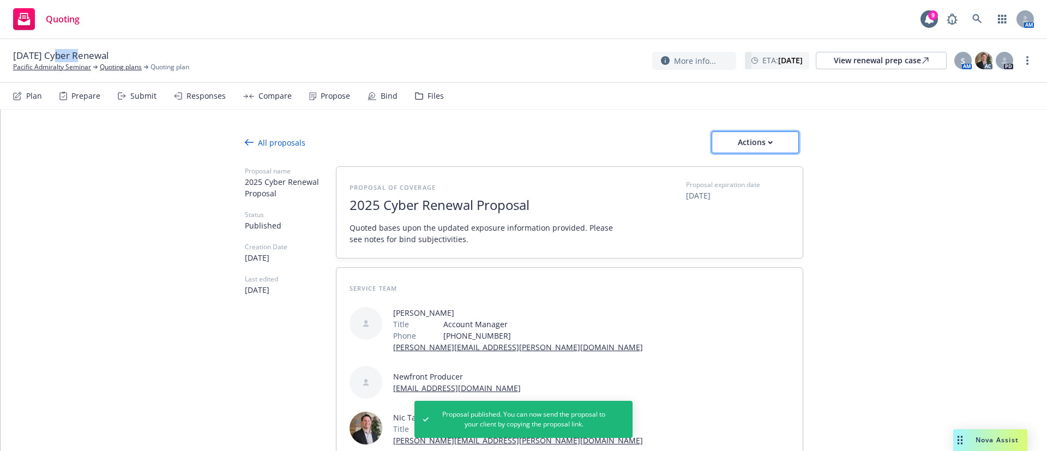
click at [749, 141] on div "Actions" at bounding box center [755, 142] width 51 height 21
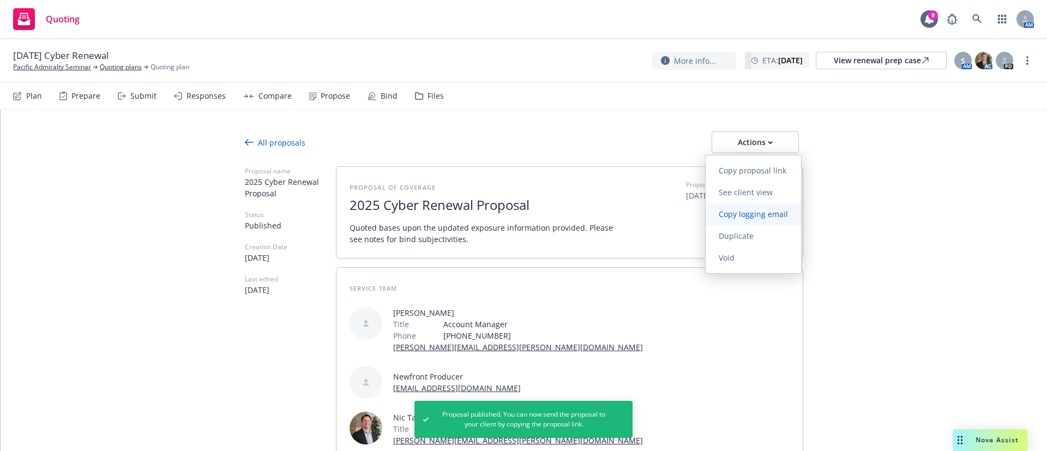
click at [770, 218] on span "Copy logging email" at bounding box center [753, 214] width 95 height 10
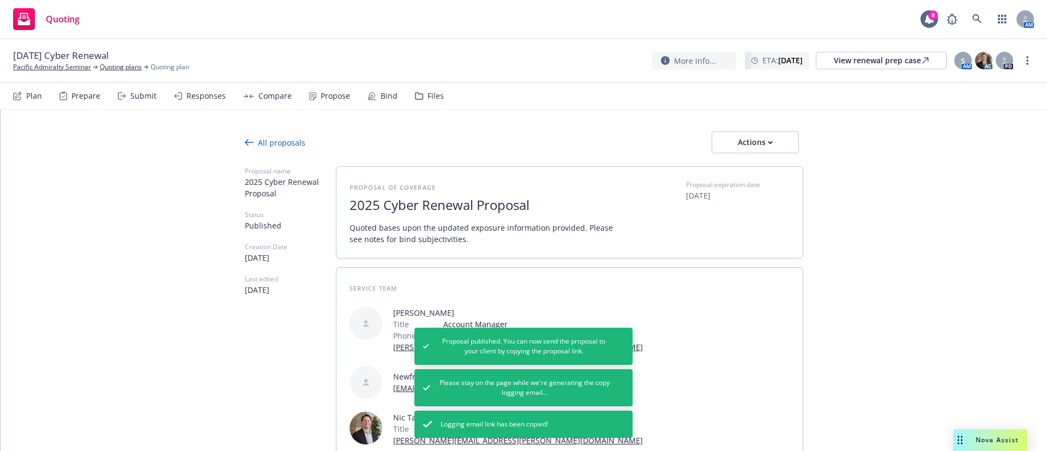
type textarea "x"
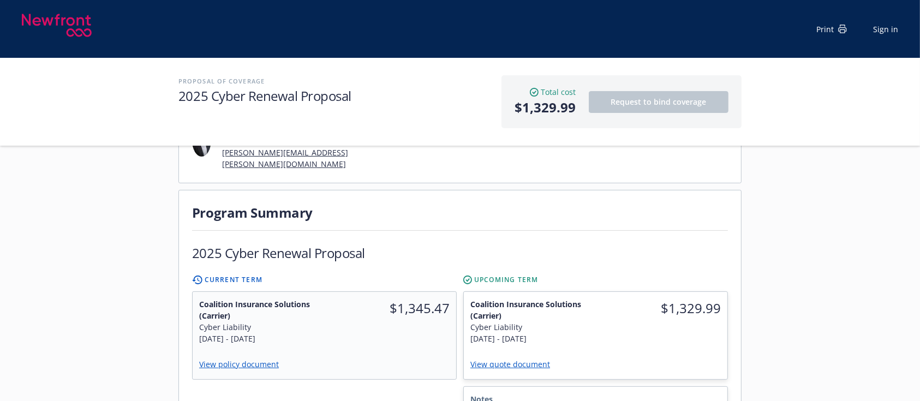
scroll to position [218, 0]
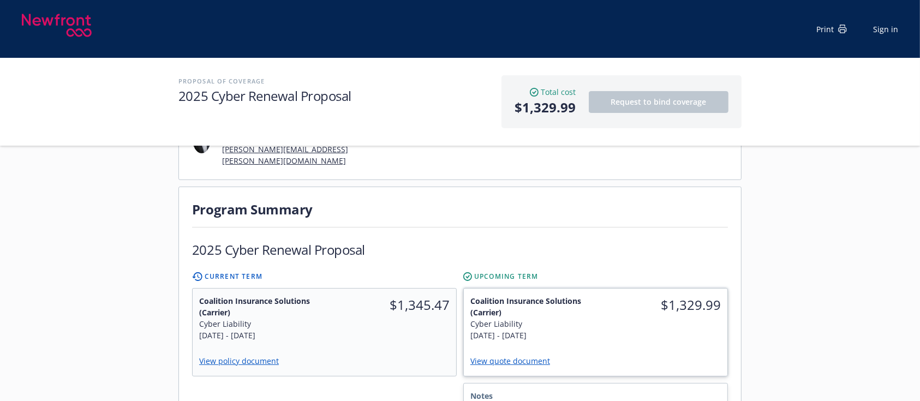
click at [532, 356] on link "View quote document" at bounding box center [514, 361] width 88 height 10
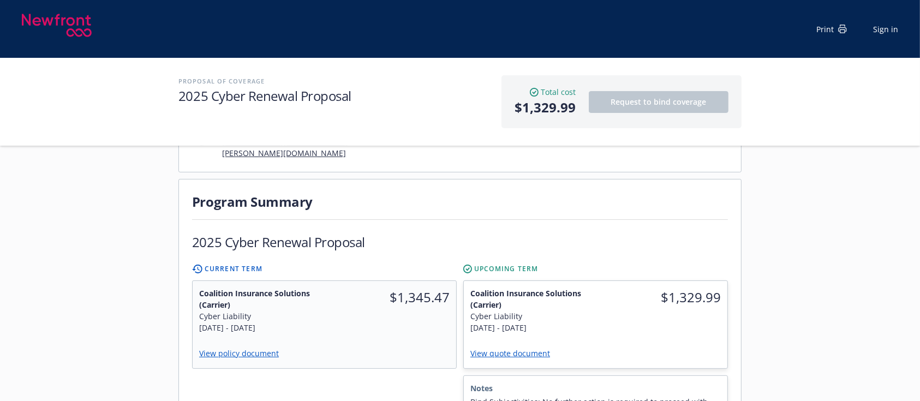
scroll to position [291, 0]
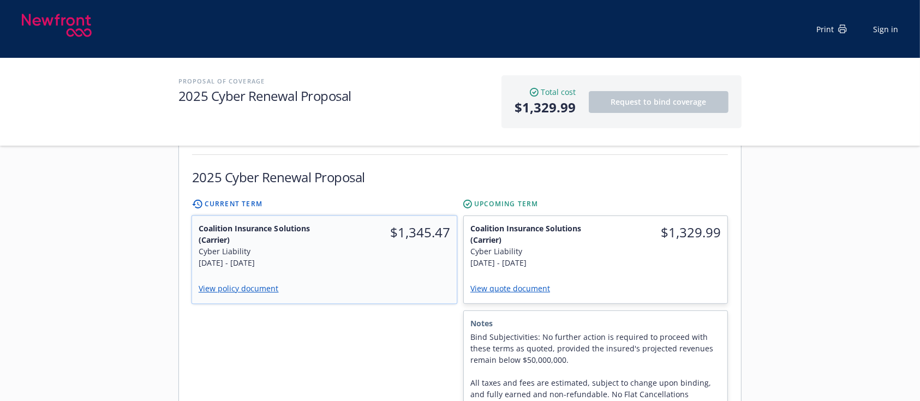
click at [240, 283] on link "View policy document" at bounding box center [243, 288] width 89 height 10
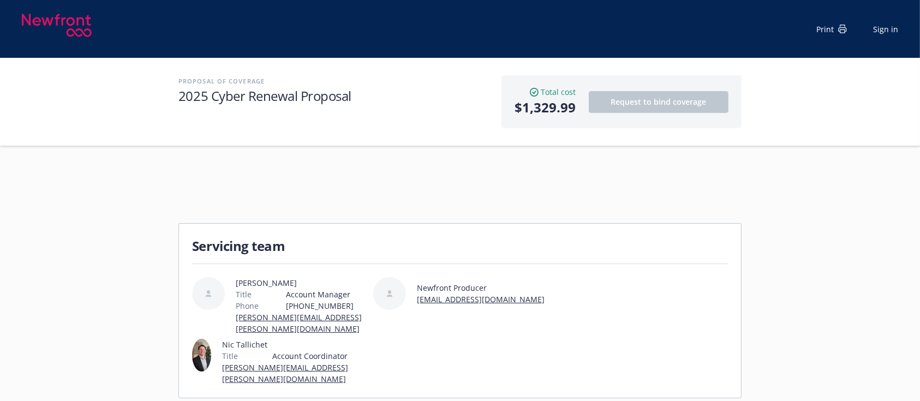
scroll to position [0, 0]
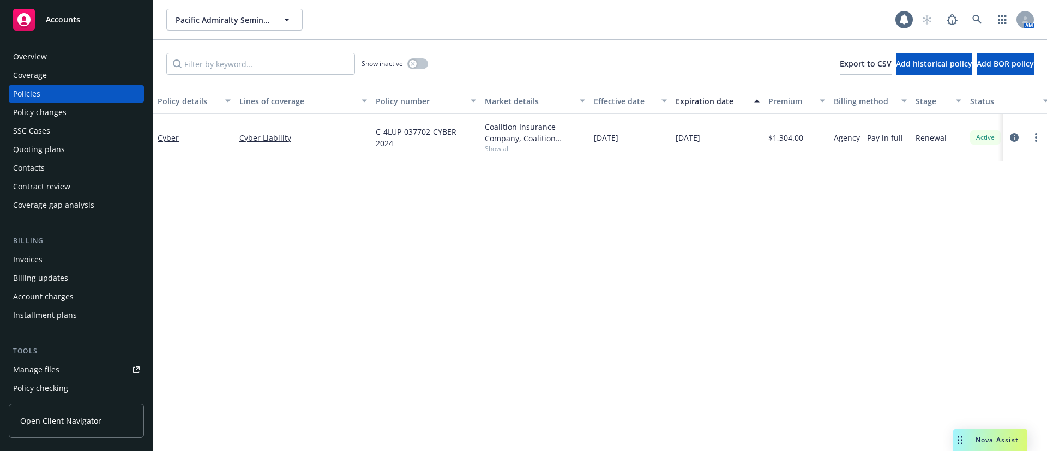
click at [86, 165] on div "Contacts" at bounding box center [76, 167] width 127 height 17
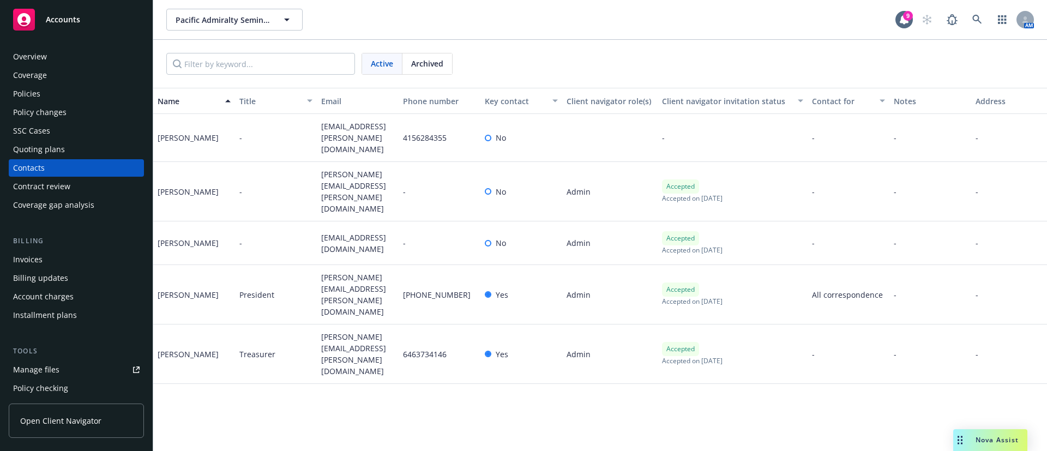
click at [357, 272] on span "matthew.johnston@thomasmiller.com" at bounding box center [357, 295] width 73 height 46
copy span "matthew.johnston@thomasmiller.com"
click at [364, 331] on span "pamela.schultz@kennedyslaw.com" at bounding box center [357, 354] width 73 height 46
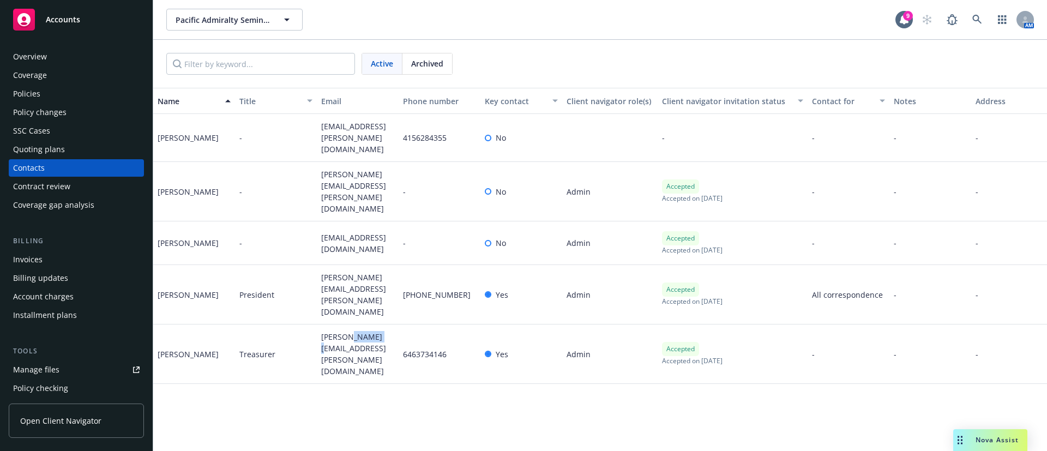
click at [364, 331] on span "pamela.schultz@kennedyslaw.com" at bounding box center [357, 354] width 73 height 46
copy span "pamela.schultz@kennedyslaw.com"
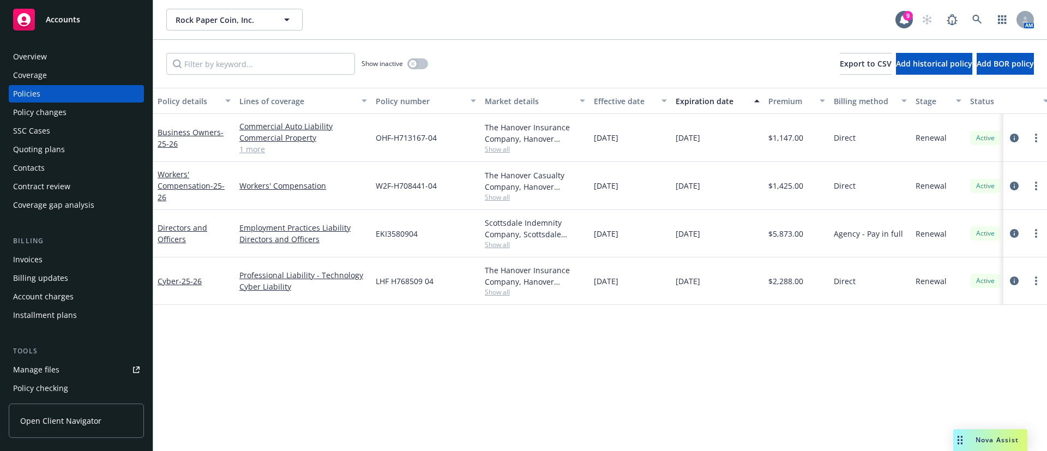
click at [405, 185] on span "W2F-H708441-04" at bounding box center [406, 185] width 61 height 11
copy span "W2F-H708441-04"
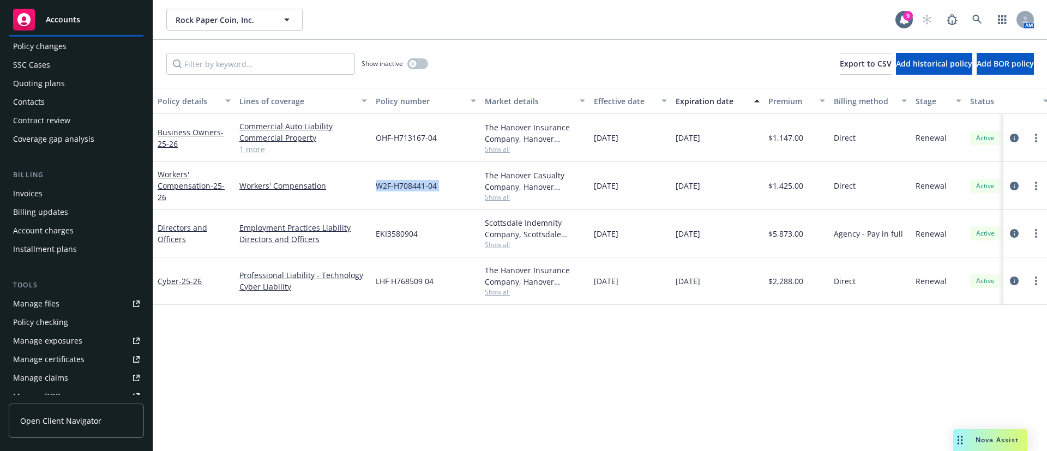
scroll to position [164, 0]
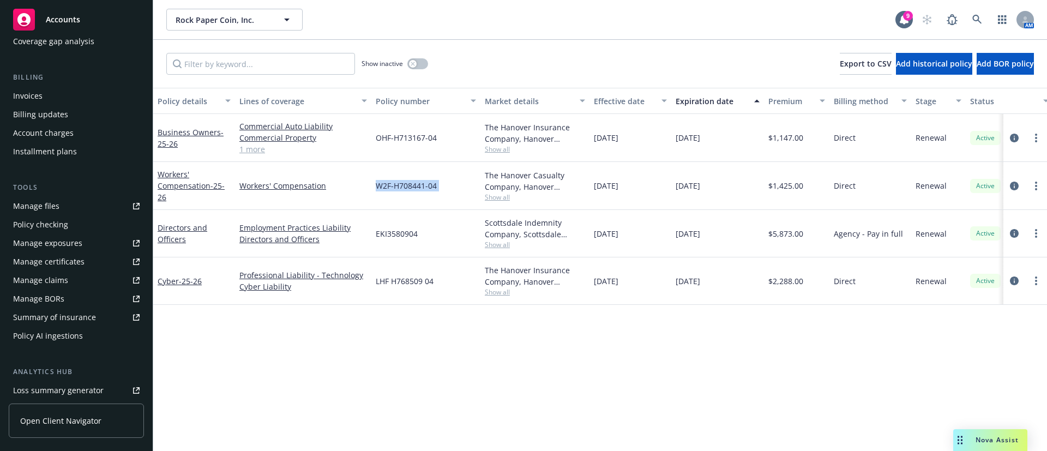
click at [85, 317] on div "Summary of insurance" at bounding box center [54, 317] width 83 height 17
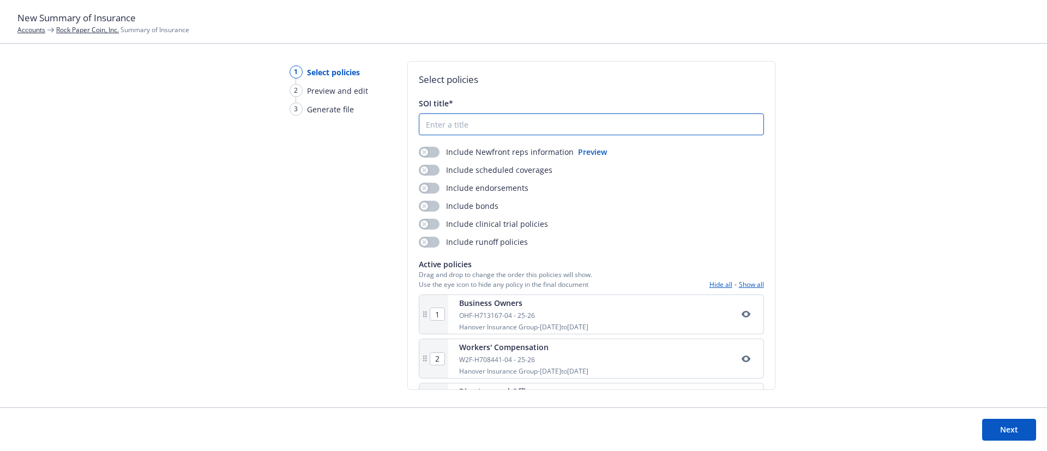
click at [472, 125] on input "SOI title*" at bounding box center [591, 124] width 344 height 21
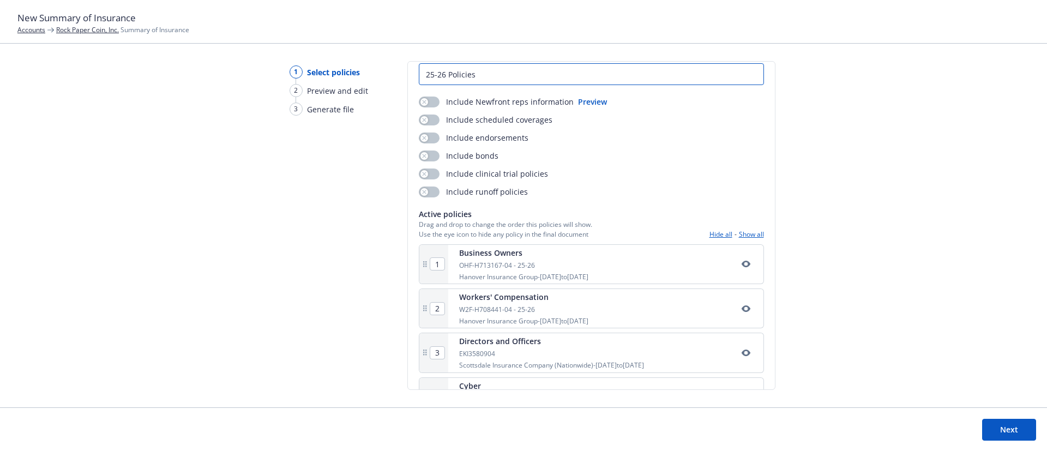
scroll to position [89, 0]
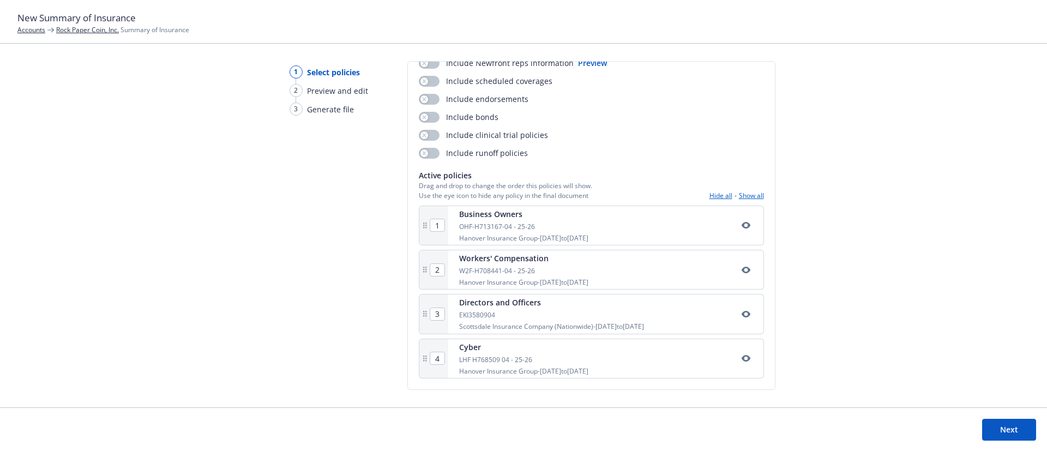
type input "25-26 Policies"
click at [1006, 433] on button "Next" at bounding box center [1009, 430] width 54 height 22
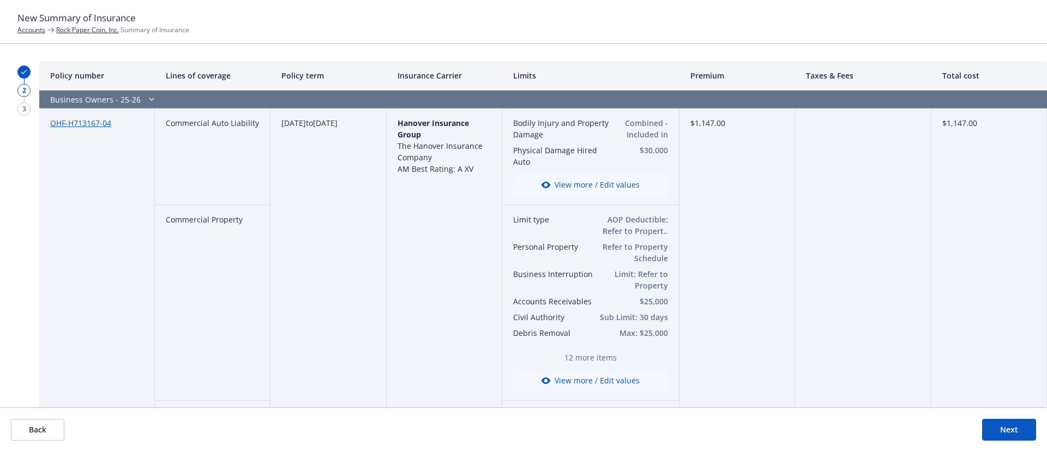
click at [1007, 435] on button "Next" at bounding box center [1009, 430] width 54 height 22
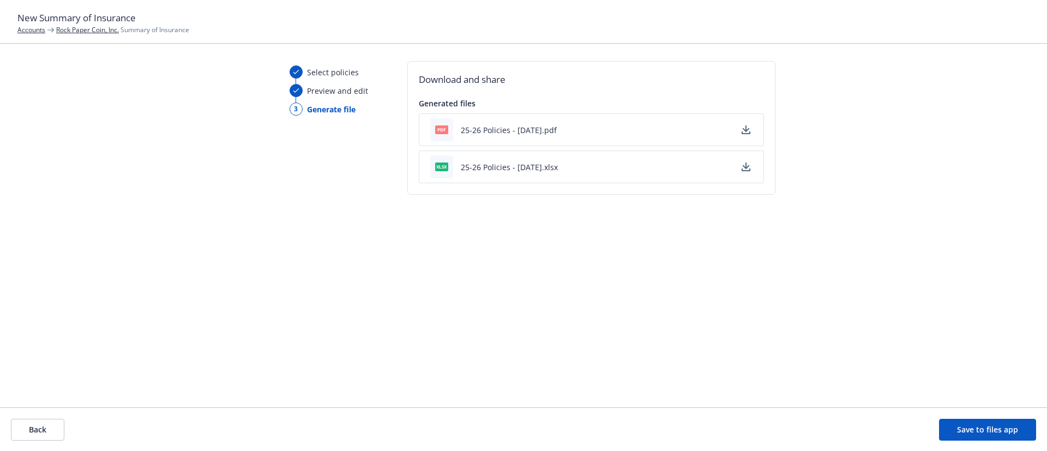
click at [746, 131] on icon "button" at bounding box center [745, 128] width 7 height 7
